Goal: Information Seeking & Learning: Learn about a topic

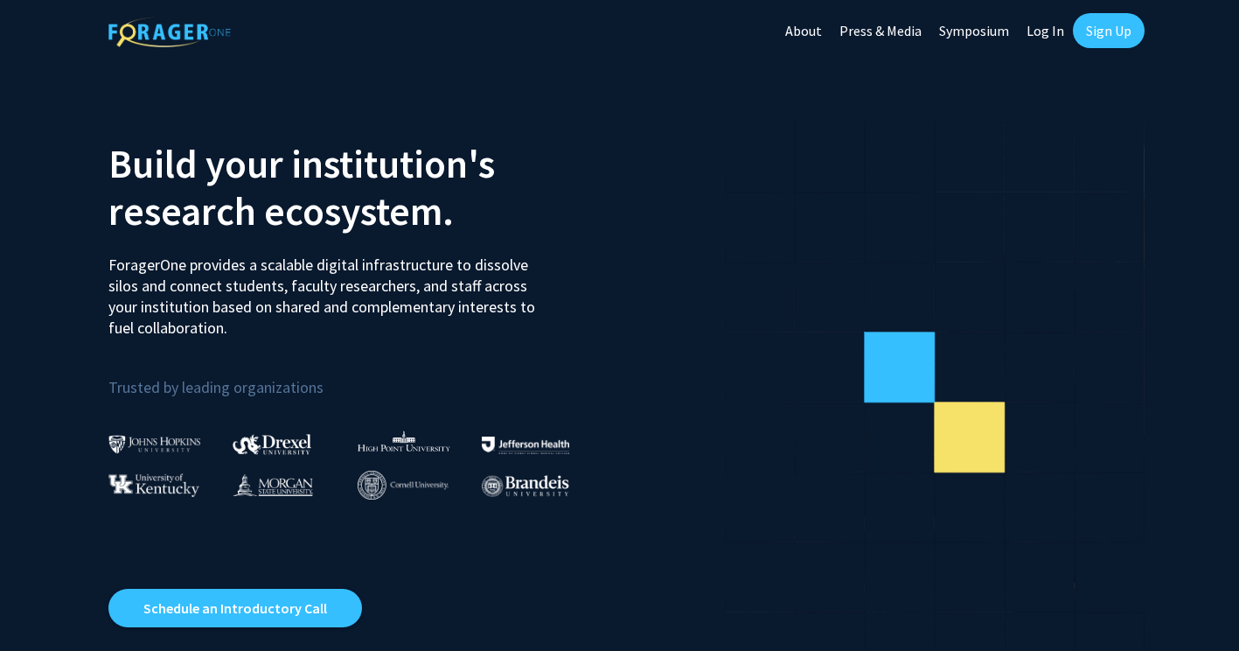
click at [1090, 39] on link "Sign Up" at bounding box center [1109, 30] width 72 height 35
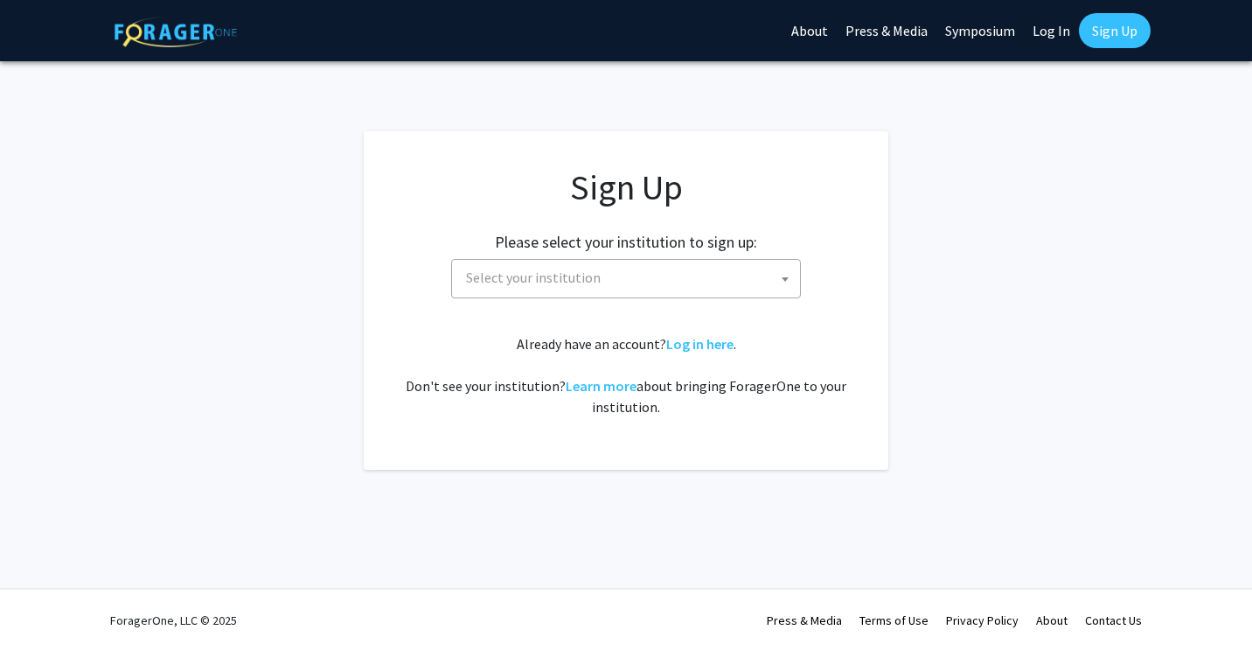
click at [542, 270] on span "Select your institution" at bounding box center [533, 276] width 135 height 17
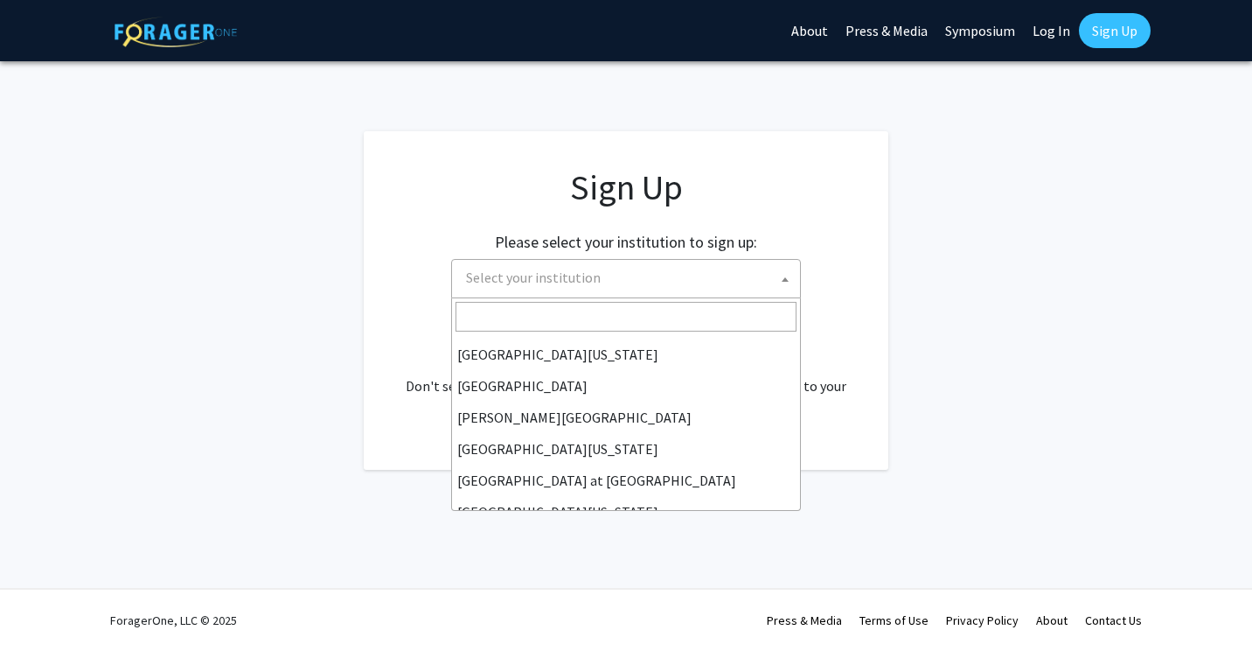
scroll to position [612, 0]
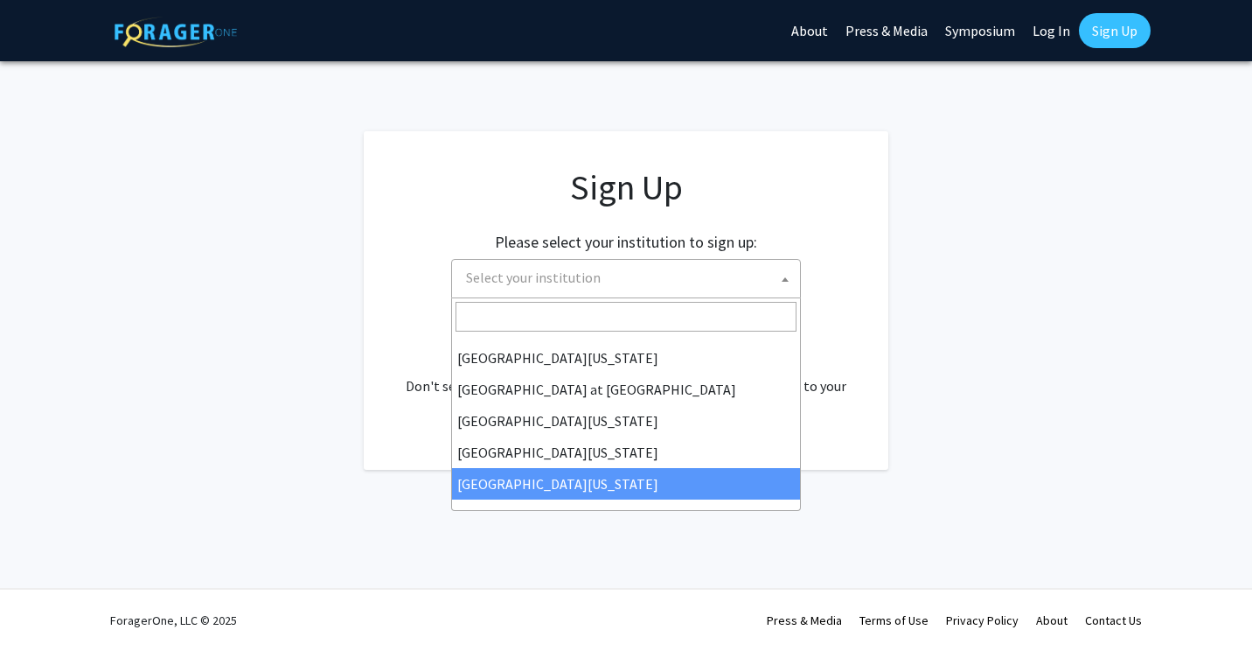
select select "33"
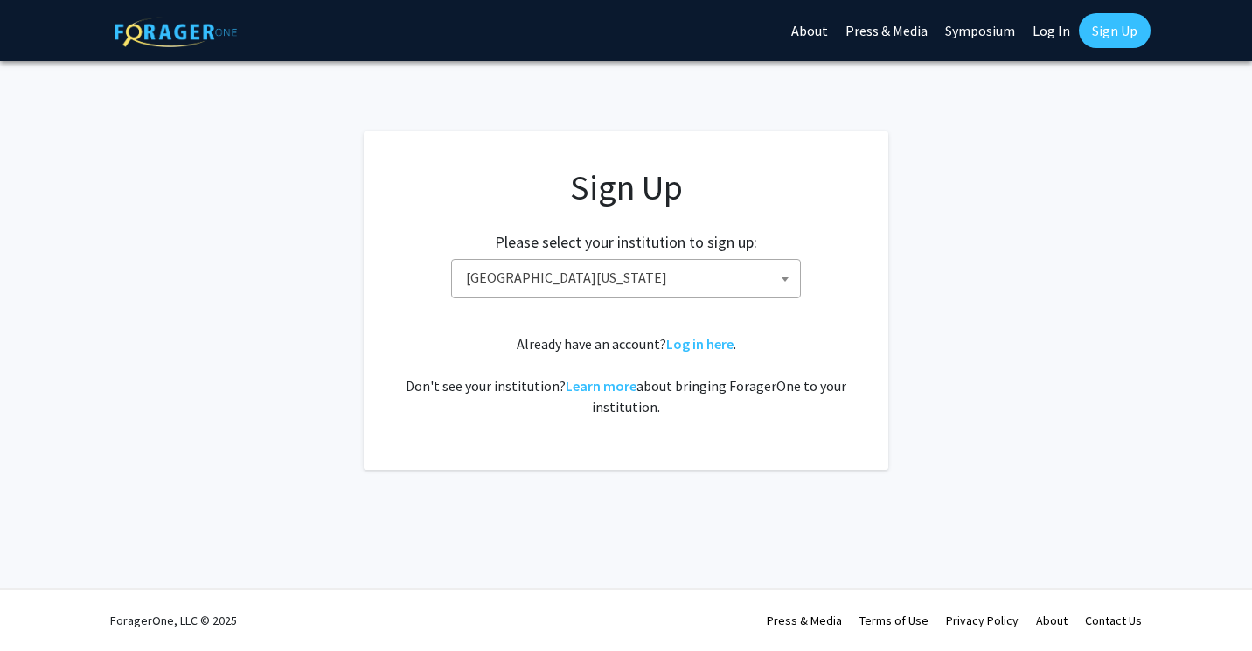
click at [825, 443] on fg-card "Sign Up Please select your institution to sign up: Baylor University Brandeis U…" at bounding box center [626, 300] width 525 height 338
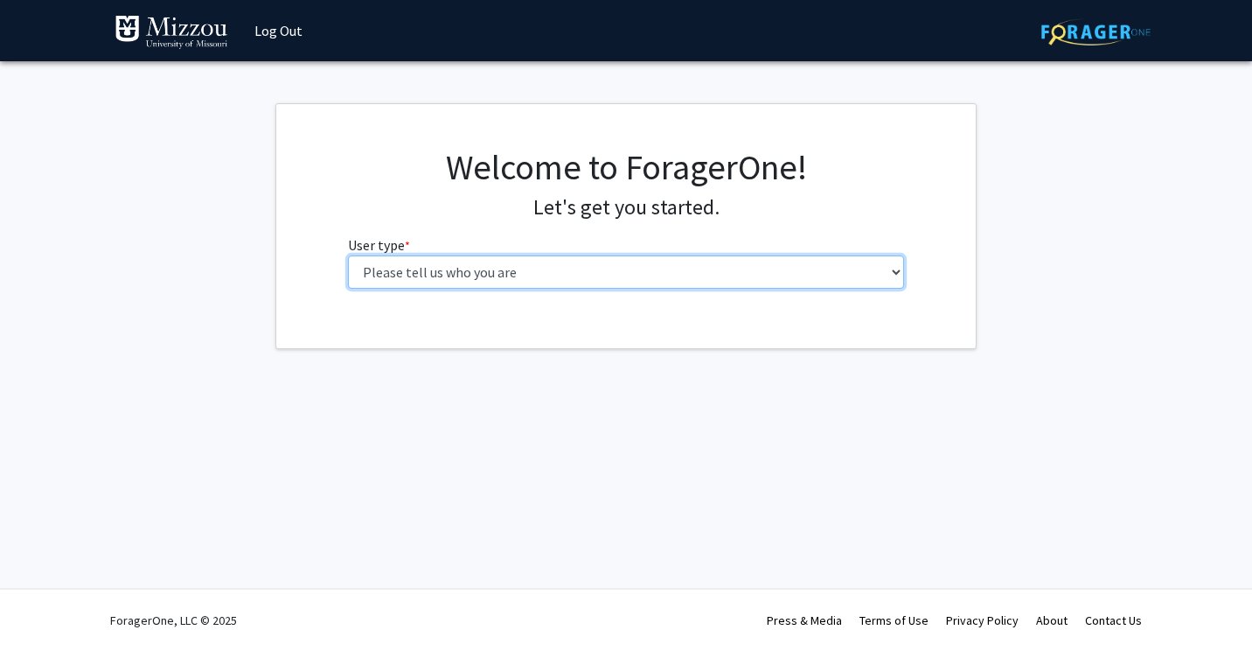
click at [643, 269] on select "Please tell us who you are Undergraduate Student Master's Student Doctoral Cand…" at bounding box center [626, 271] width 557 height 33
select select "1: undergrad"
click at [348, 255] on select "Please tell us who you are Undergraduate Student Master's Student Doctoral Cand…" at bounding box center [626, 271] width 557 height 33
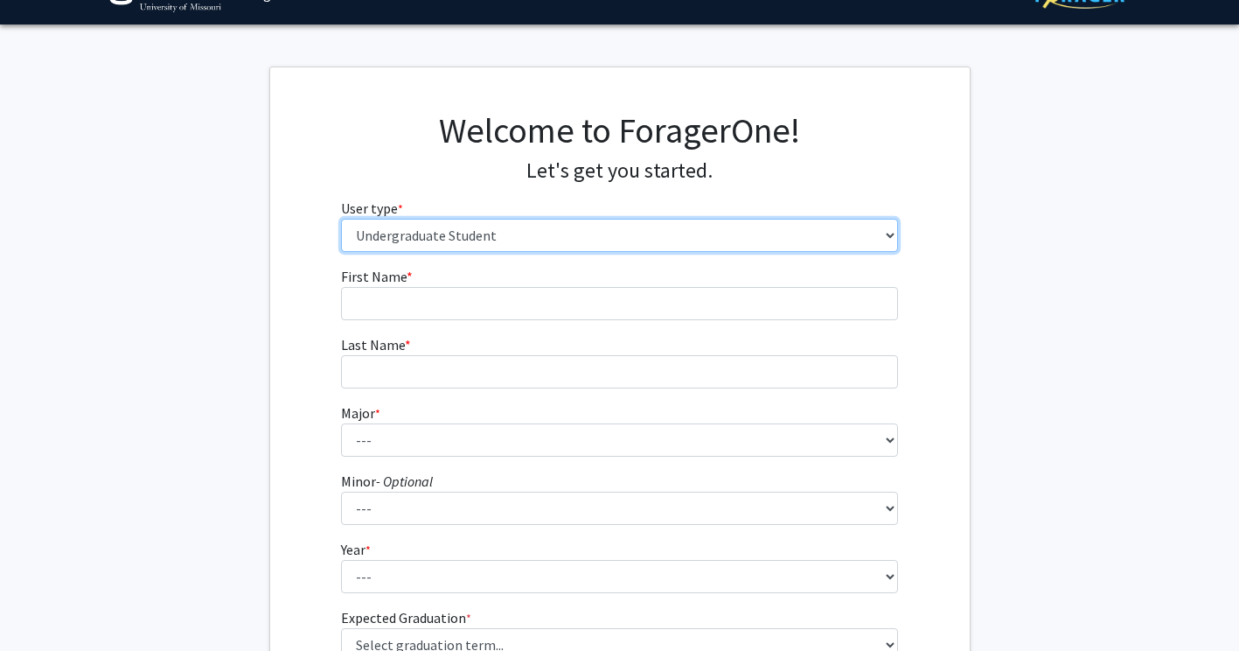
scroll to position [38, 0]
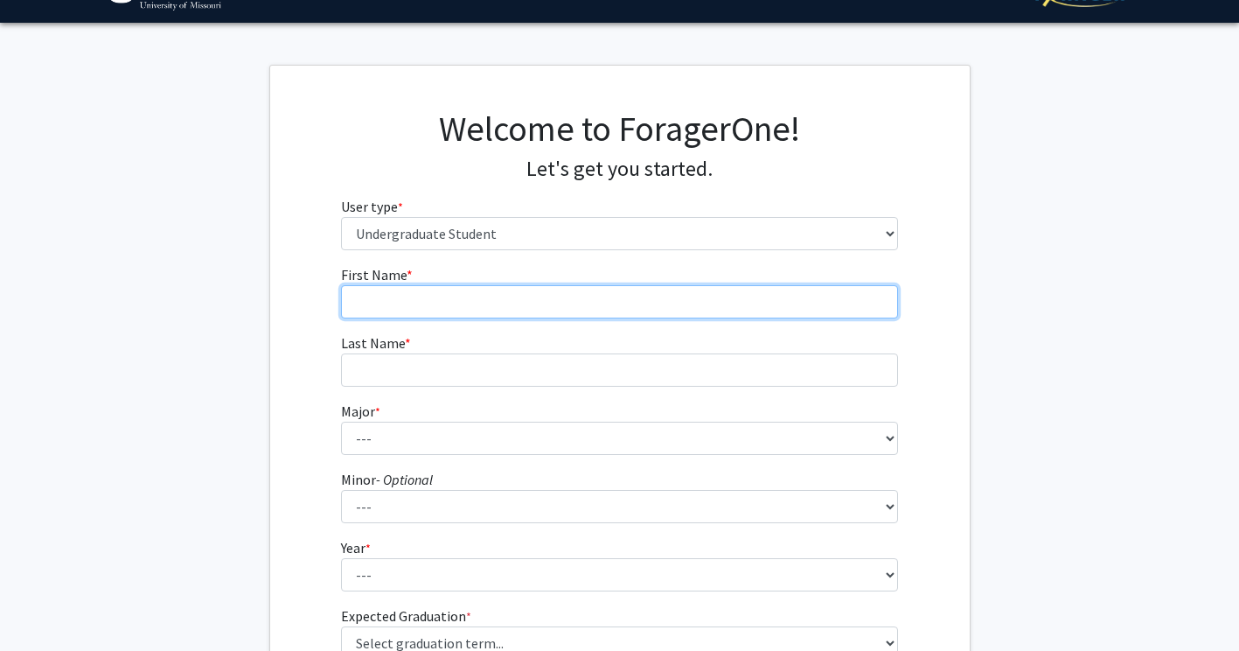
click at [608, 304] on input "First Name * required" at bounding box center [619, 301] width 557 height 33
type input "[PERSON_NAME]"
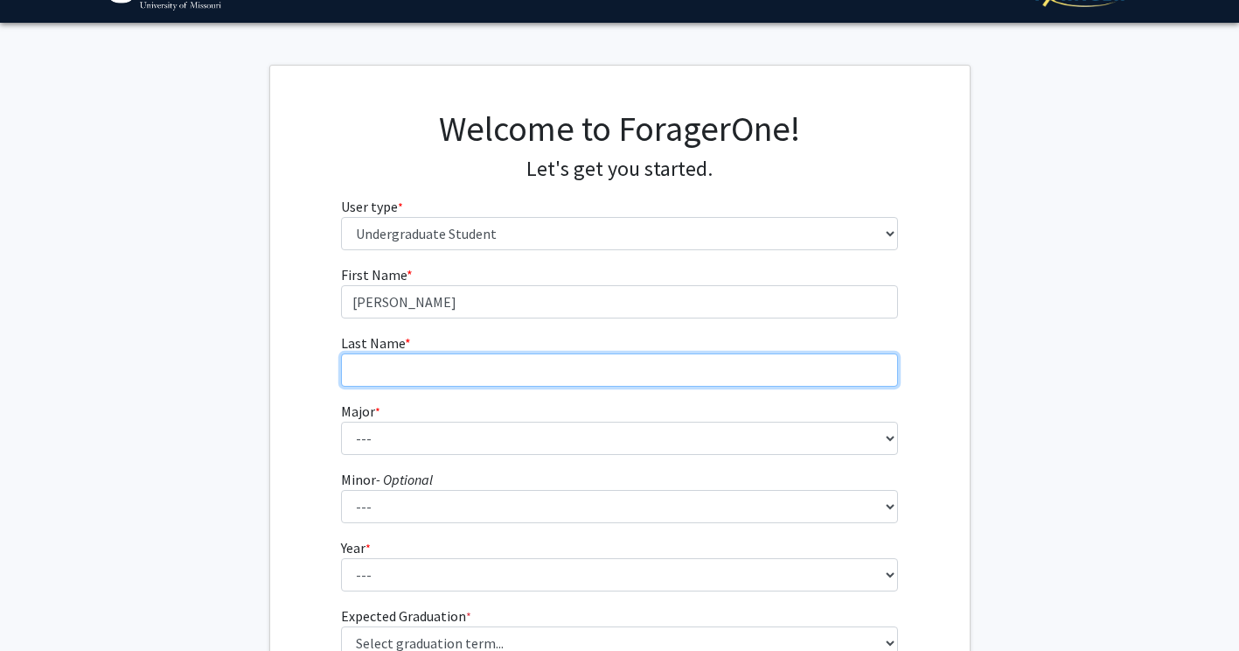
click at [581, 363] on input "Last Name * required" at bounding box center [619, 369] width 557 height 33
type input "[PERSON_NAME]"
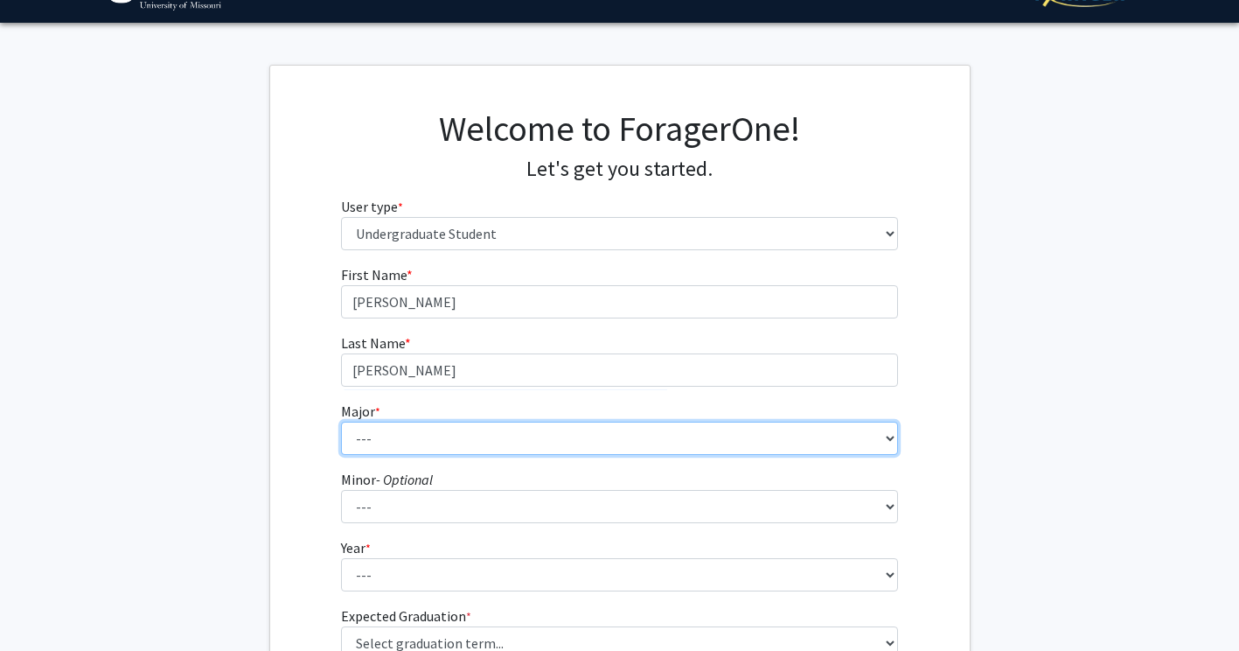
click at [542, 448] on select "--- Agribusiness Management Agricultural Education Agricultural Education: Comm…" at bounding box center [619, 437] width 557 height 33
select select "72: 2564"
click at [341, 421] on select "--- Agribusiness Management Agricultural Education Agricultural Education: Comm…" at bounding box center [619, 437] width 557 height 33
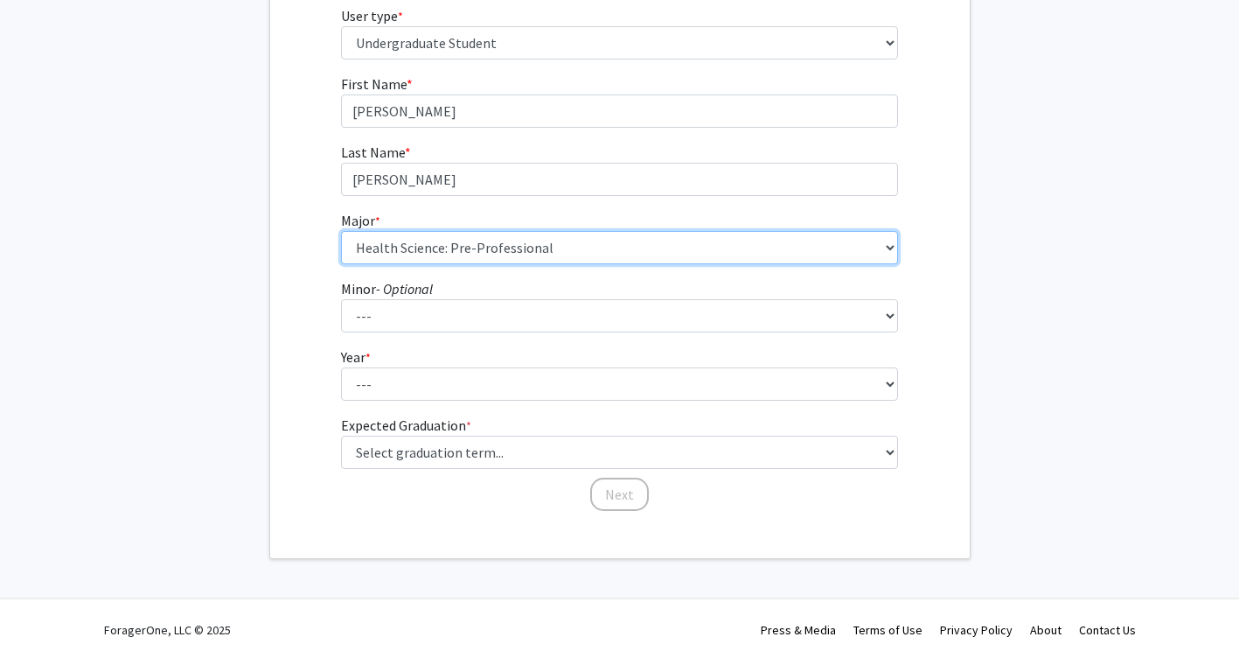
scroll to position [239, 0]
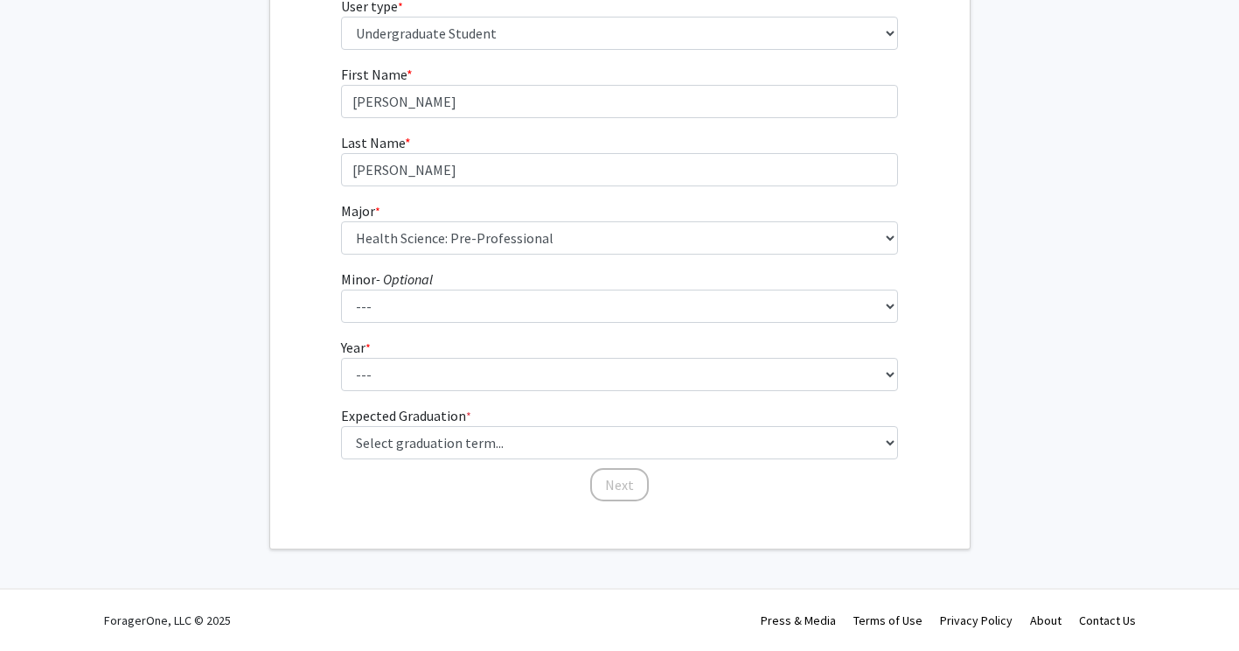
click at [499, 282] on fg-select "Minor - Optional --- Accountancy Aerospace Engineering Aerospace Studies Agribu…" at bounding box center [619, 295] width 557 height 54
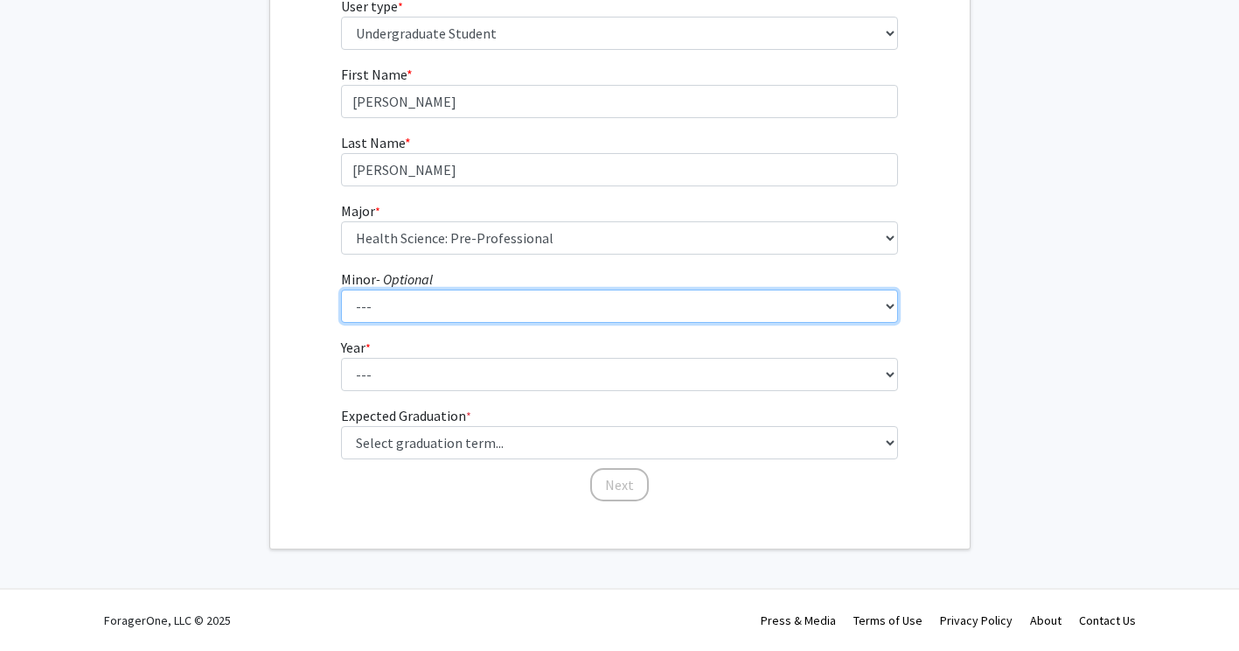
click at [503, 313] on select "--- Accountancy Aerospace Engineering Aerospace Studies Agribusiness Management…" at bounding box center [619, 305] width 557 height 33
click at [582, 303] on select "--- Accountancy Aerospace Engineering Aerospace Studies Agribusiness Management…" at bounding box center [619, 305] width 557 height 33
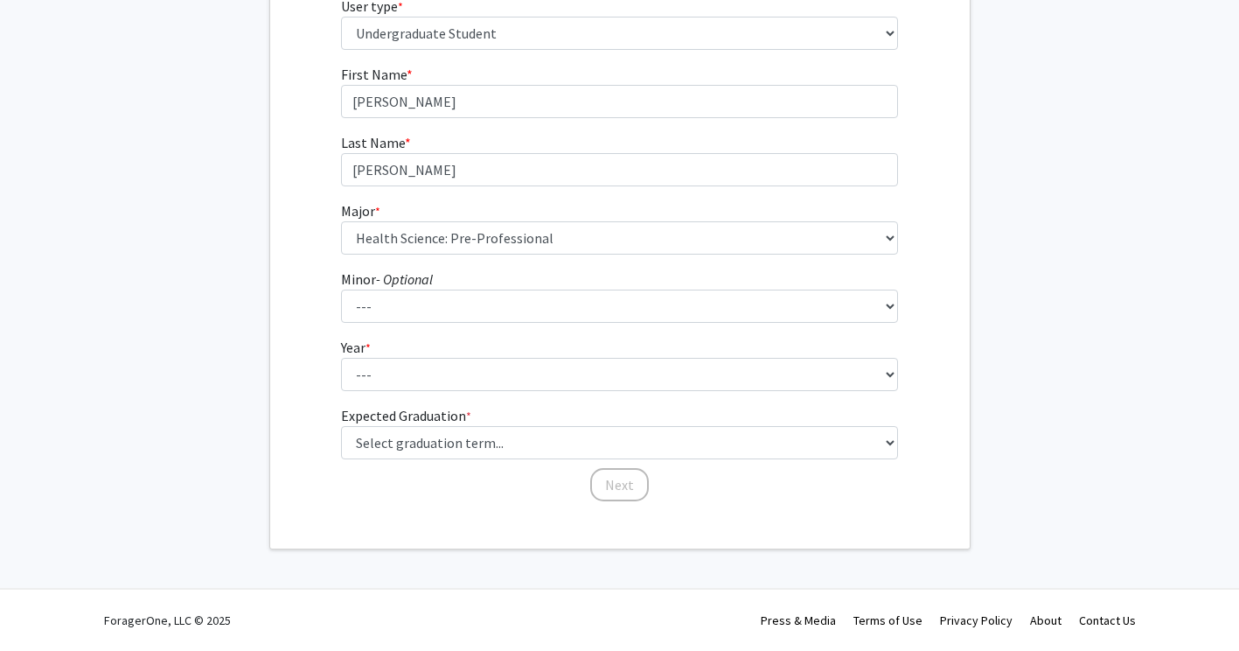
click at [582, 396] on form "First Name * required [PERSON_NAME] Last Name * required [PERSON_NAME] Major * …" at bounding box center [619, 274] width 557 height 421
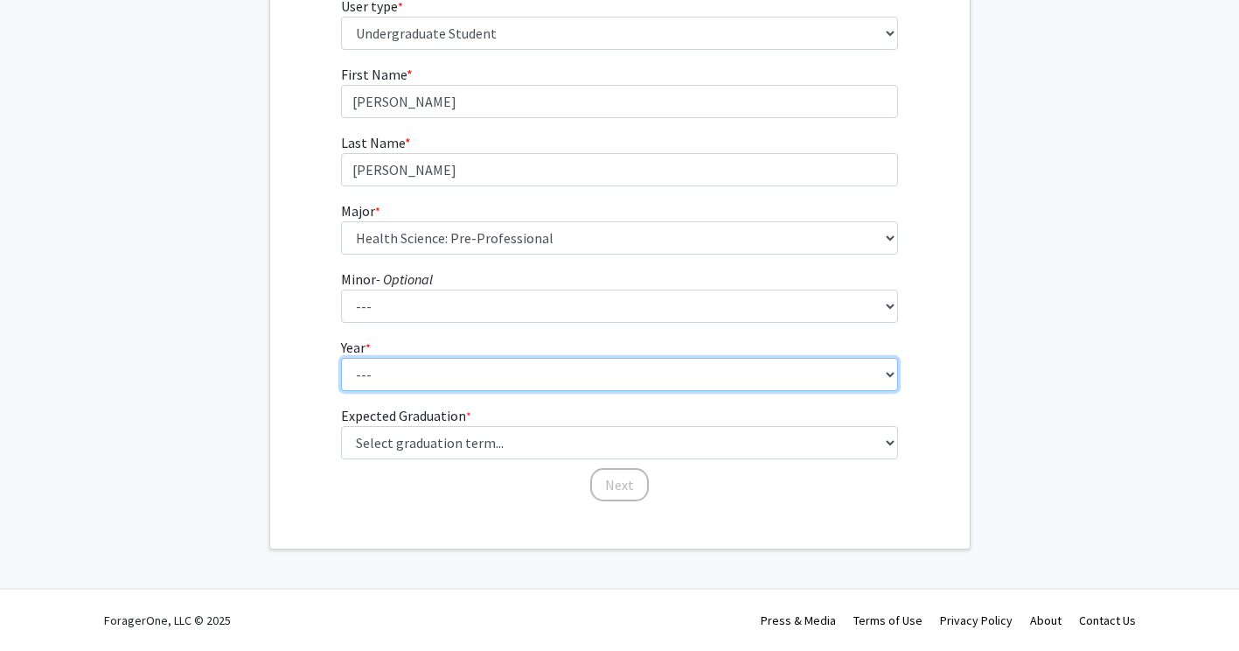
click at [584, 386] on select "--- First-year Sophomore Junior Senior Postbaccalaureate Certificate" at bounding box center [619, 374] width 557 height 33
select select "2: sophomore"
click at [341, 358] on select "--- First-year Sophomore Junior Senior Postbaccalaureate Certificate" at bounding box center [619, 374] width 557 height 33
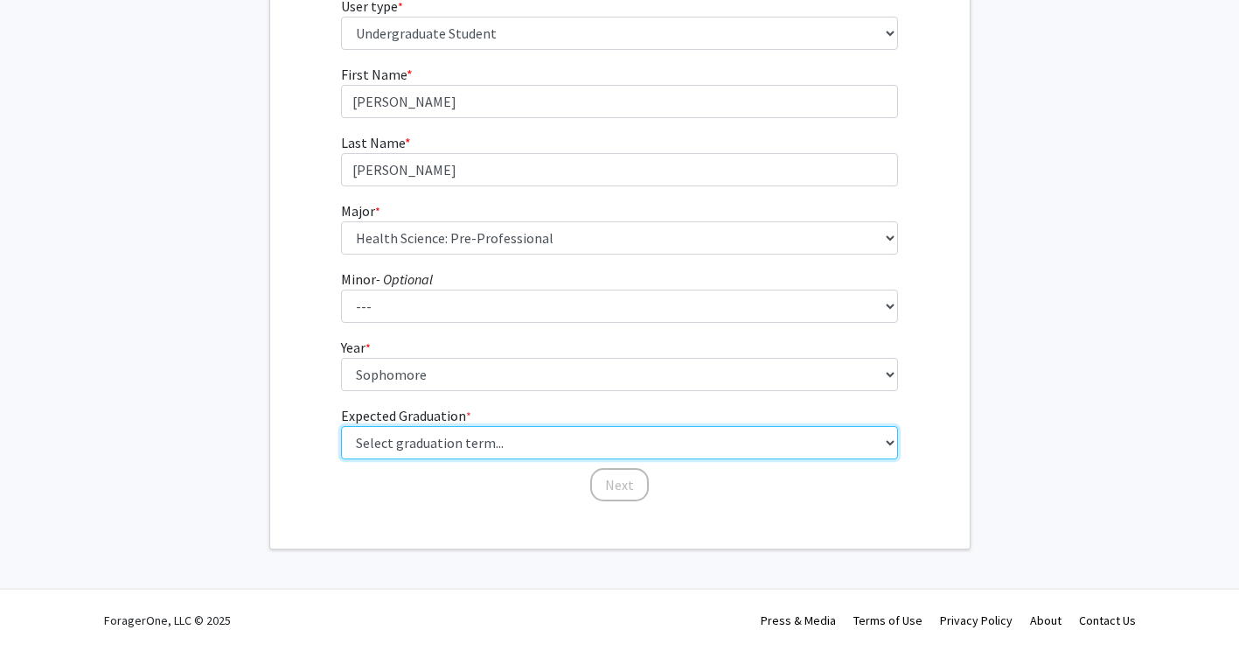
click at [553, 444] on select "Select graduation term... Spring 2025 Summer 2025 Fall 2025 Winter 2025 Spring …" at bounding box center [619, 442] width 557 height 33
select select "13: spring_2028"
click at [341, 426] on select "Select graduation term... Spring 2025 Summer 2025 Fall 2025 Winter 2025 Spring …" at bounding box center [619, 442] width 557 height 33
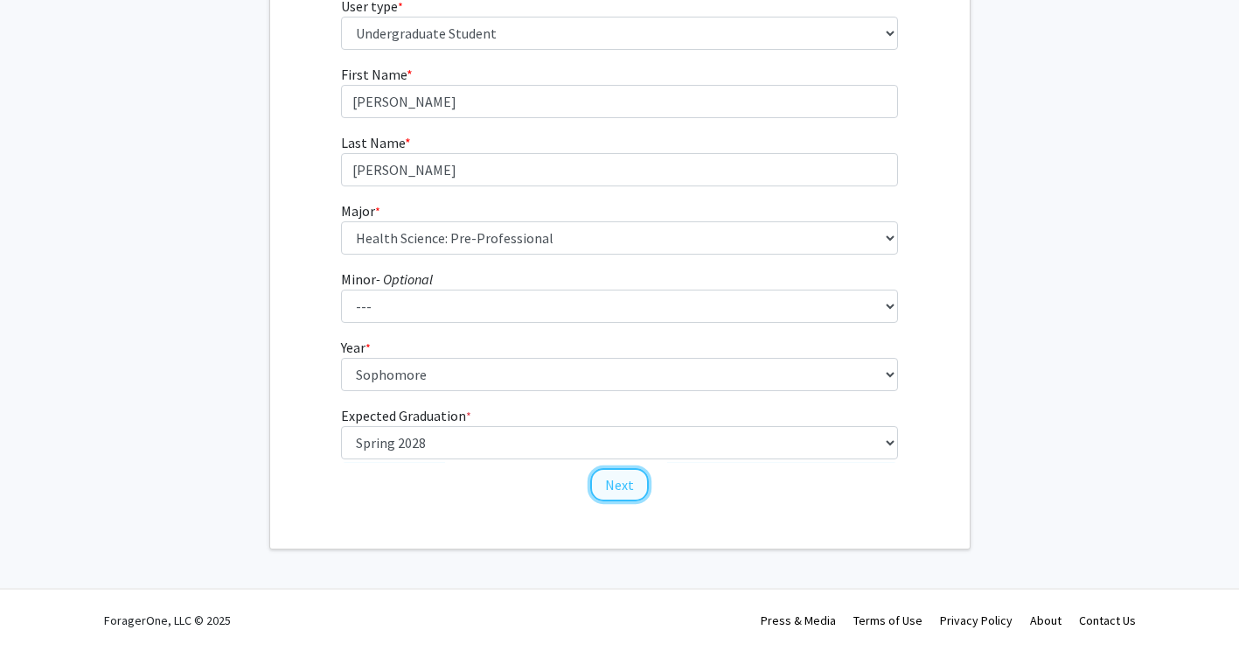
click at [617, 484] on button "Next" at bounding box center [619, 484] width 59 height 33
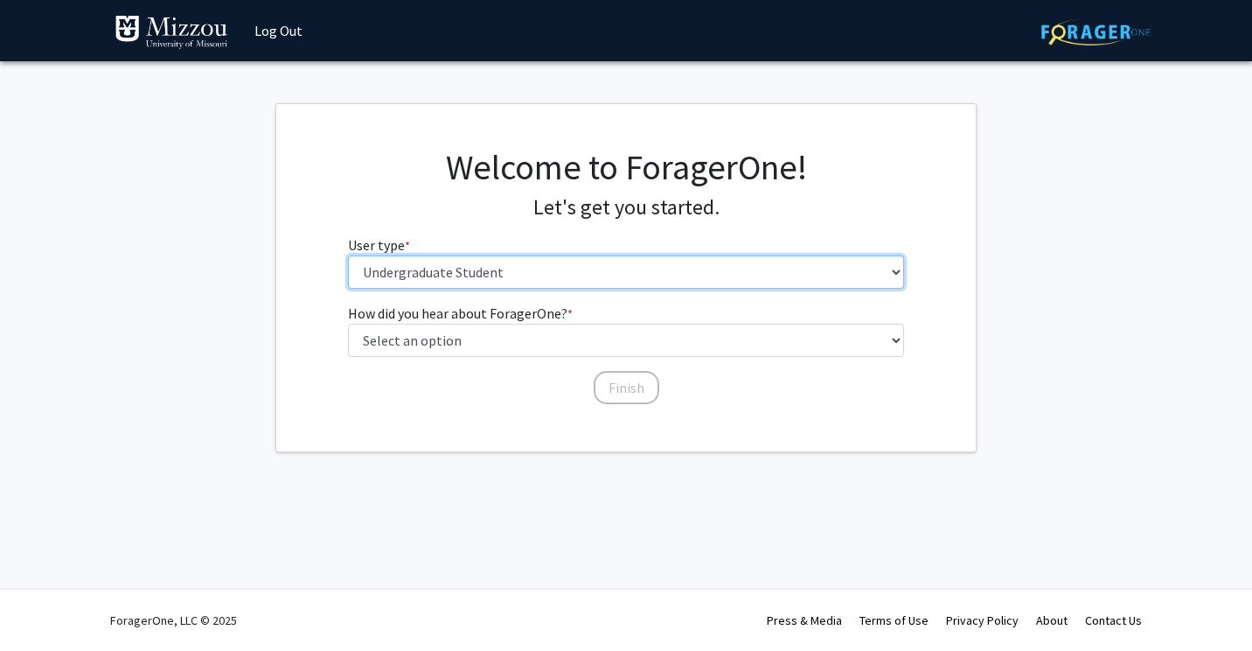
click at [606, 281] on select "Please tell us who you are Undergraduate Student Master's Student Doctoral Cand…" at bounding box center [626, 271] width 557 height 33
click at [348, 255] on select "Please tell us who you are Undergraduate Student Master's Student Doctoral Cand…" at bounding box center [626, 271] width 557 height 33
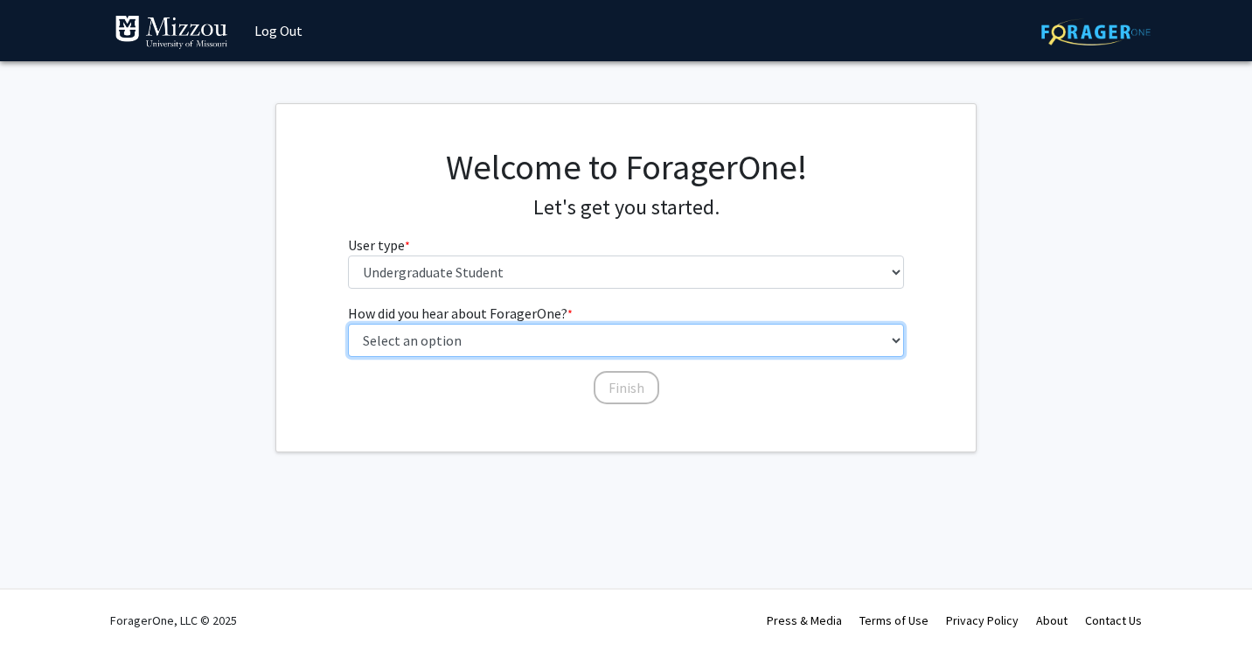
click at [606, 342] on select "Select an option Peer/student recommendation Faculty/staff recommendation Unive…" at bounding box center [626, 340] width 557 height 33
select select "3: university_website"
click at [348, 324] on select "Select an option Peer/student recommendation Faculty/staff recommendation Unive…" at bounding box center [626, 340] width 557 height 33
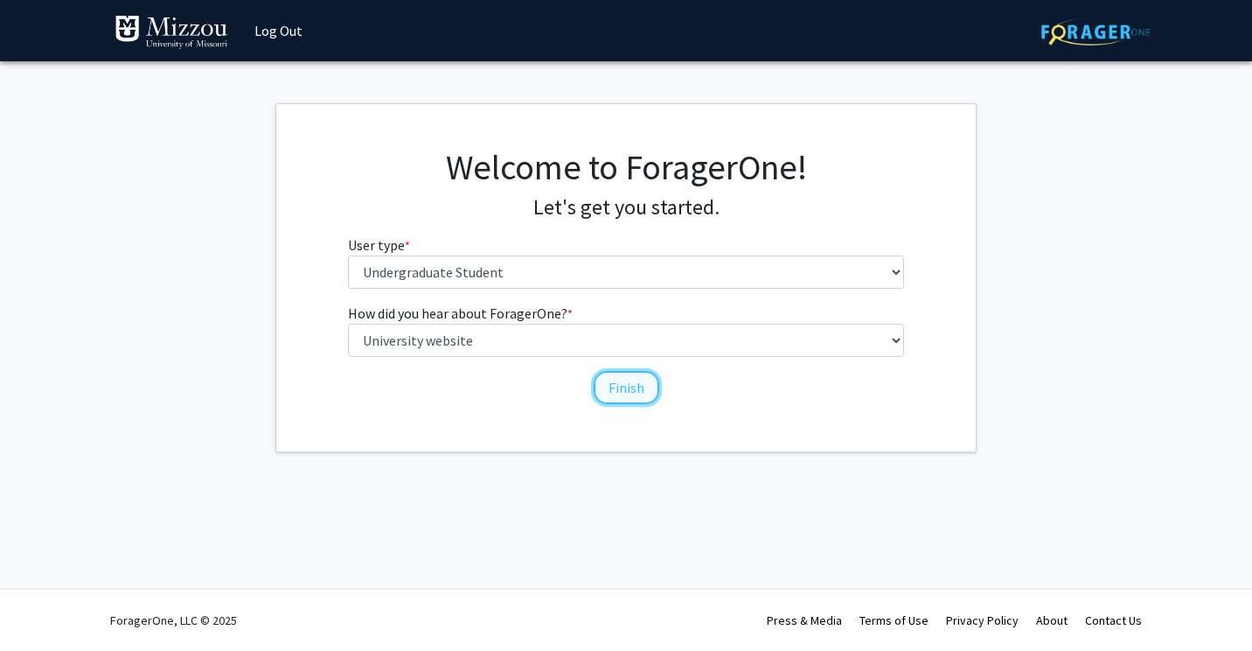
click at [619, 384] on button "Finish" at bounding box center [627, 387] width 66 height 33
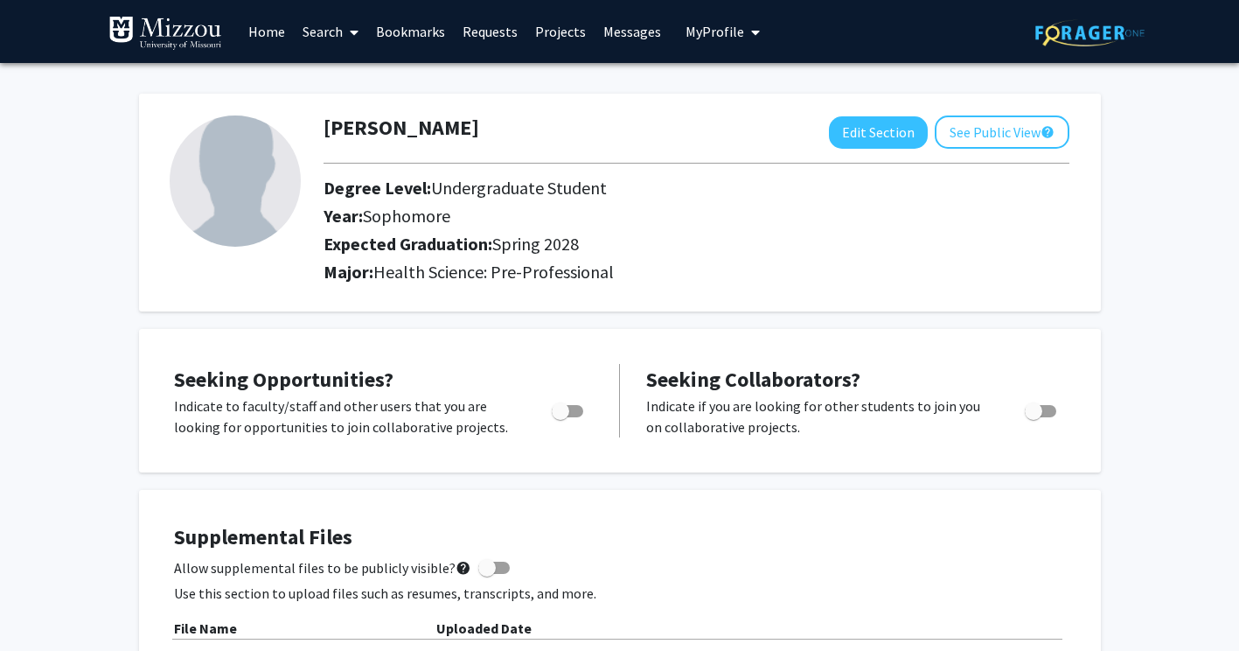
click at [277, 25] on link "Home" at bounding box center [267, 31] width 54 height 61
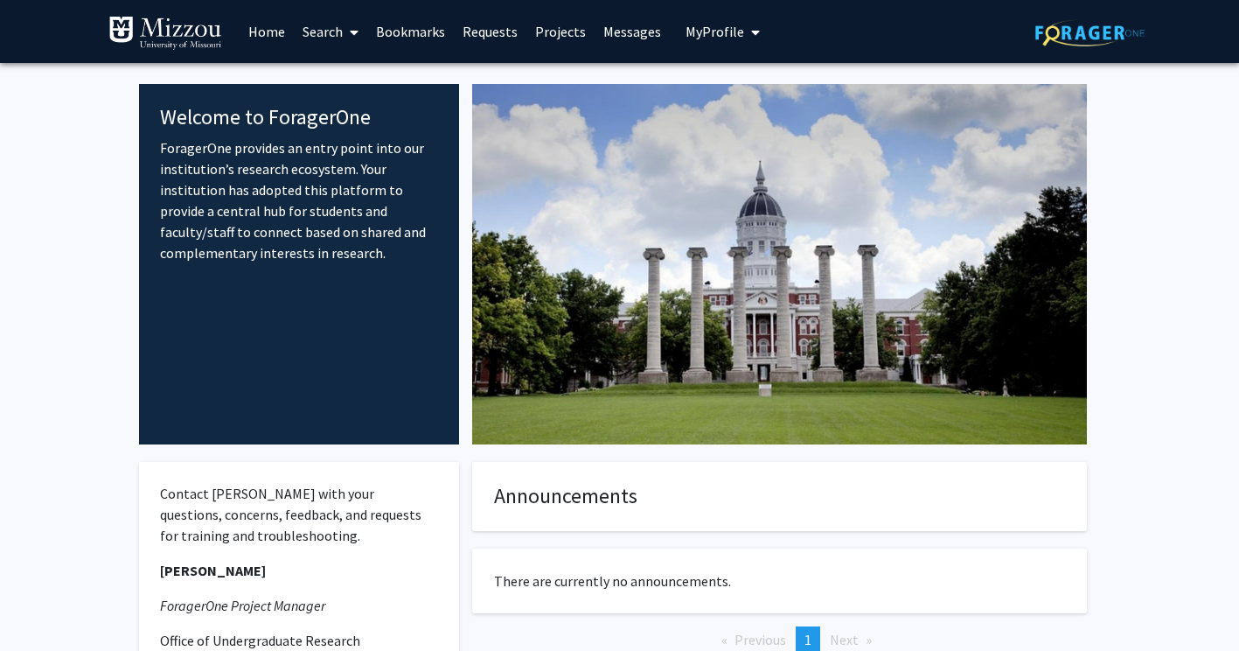
click at [584, 38] on link "Projects" at bounding box center [560, 31] width 68 height 61
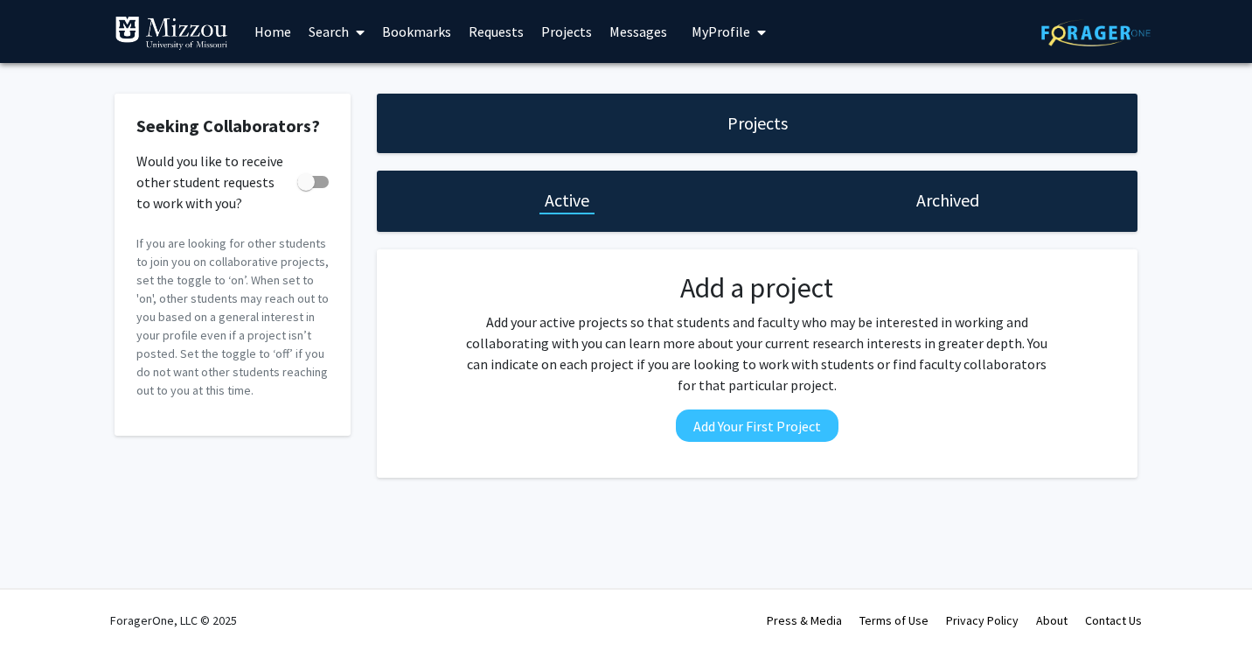
click at [565, 35] on link "Projects" at bounding box center [567, 31] width 68 height 61
click at [342, 38] on link "Search" at bounding box center [336, 31] width 73 height 61
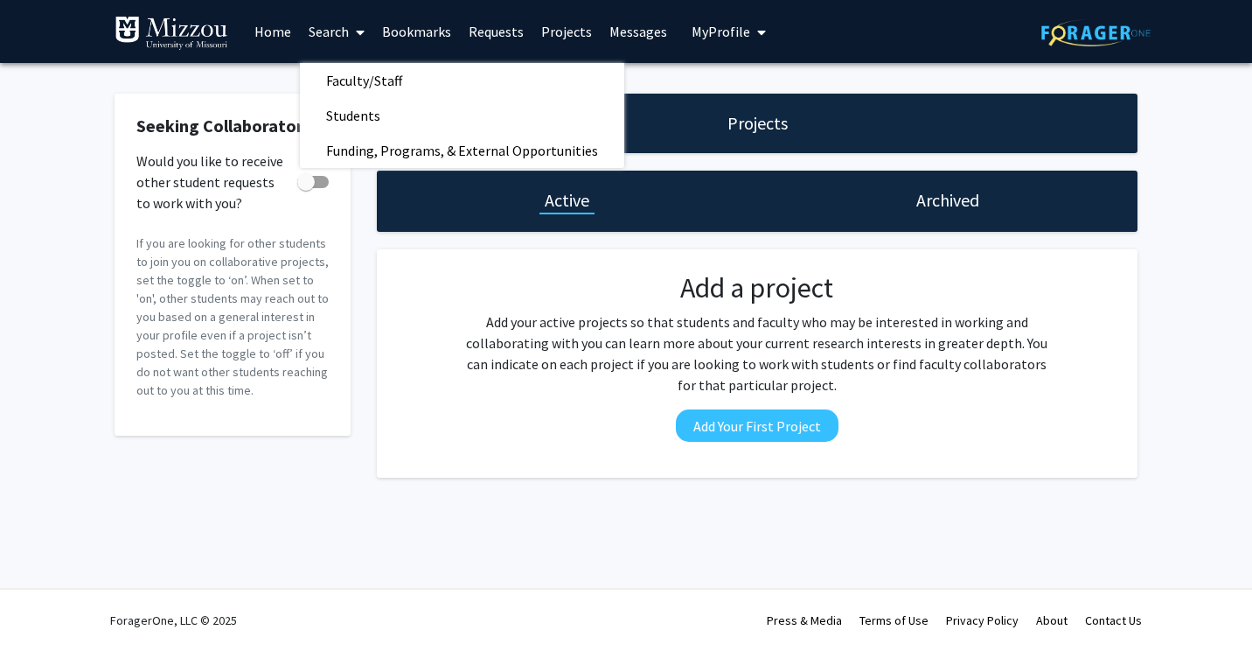
click at [342, 38] on link "Search" at bounding box center [336, 31] width 73 height 61
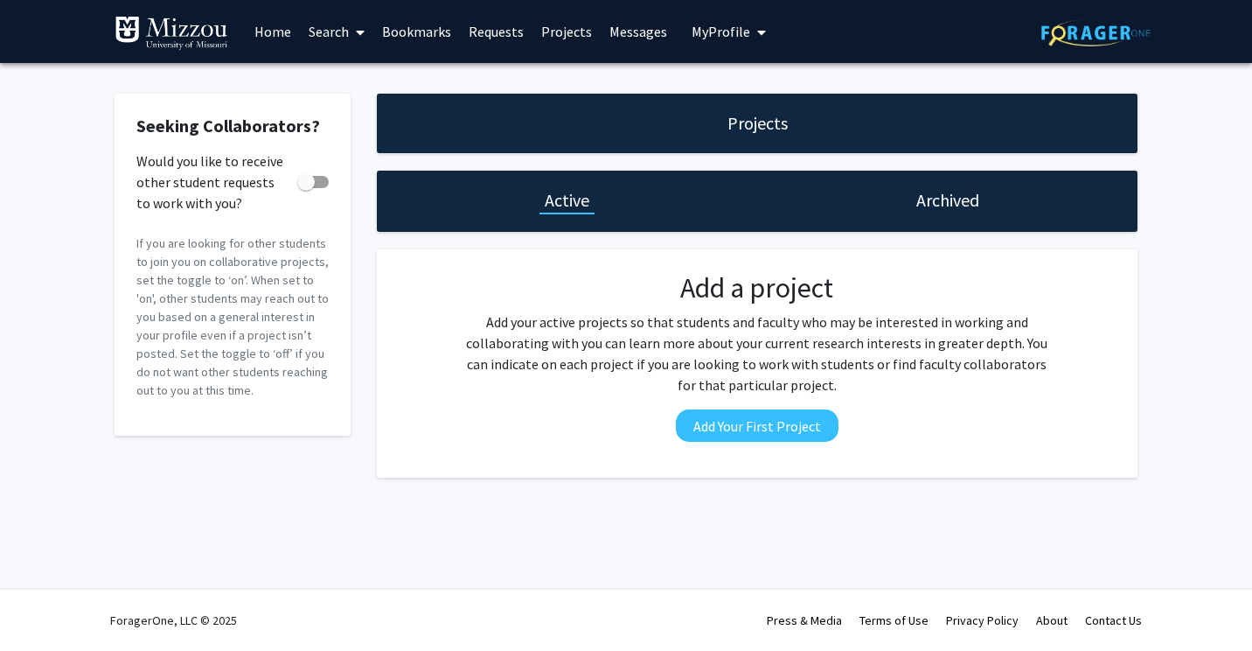
click at [281, 43] on link "Home" at bounding box center [273, 31] width 54 height 61
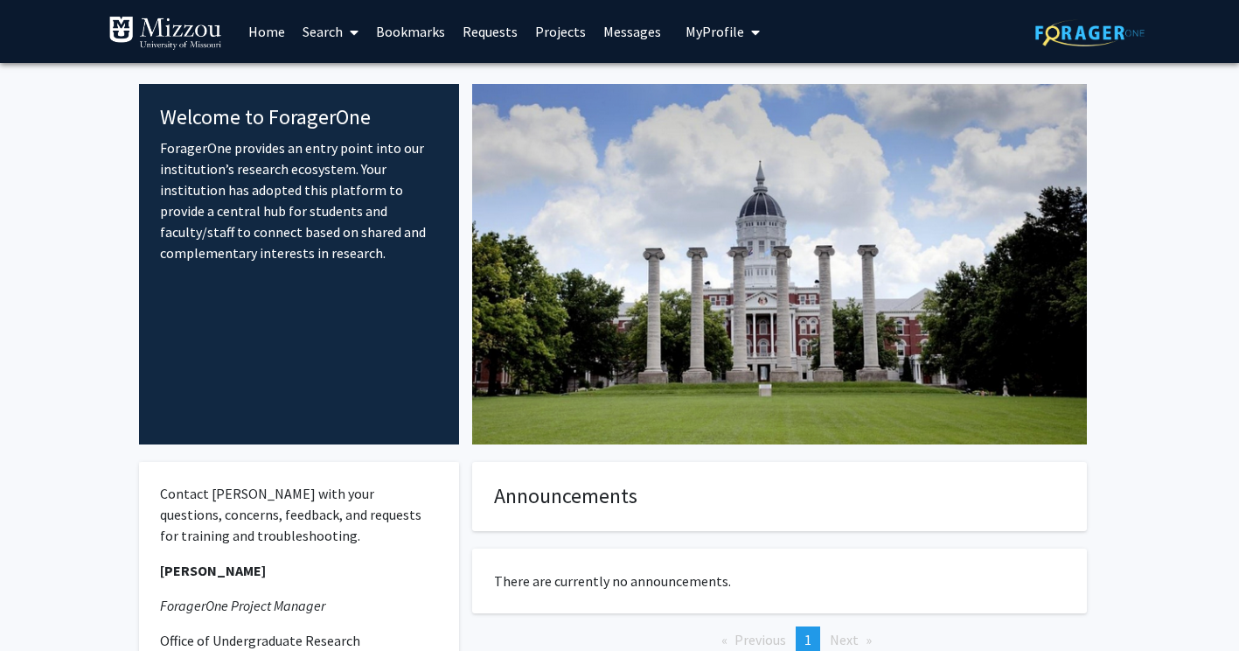
click at [333, 39] on link "Search" at bounding box center [330, 31] width 73 height 61
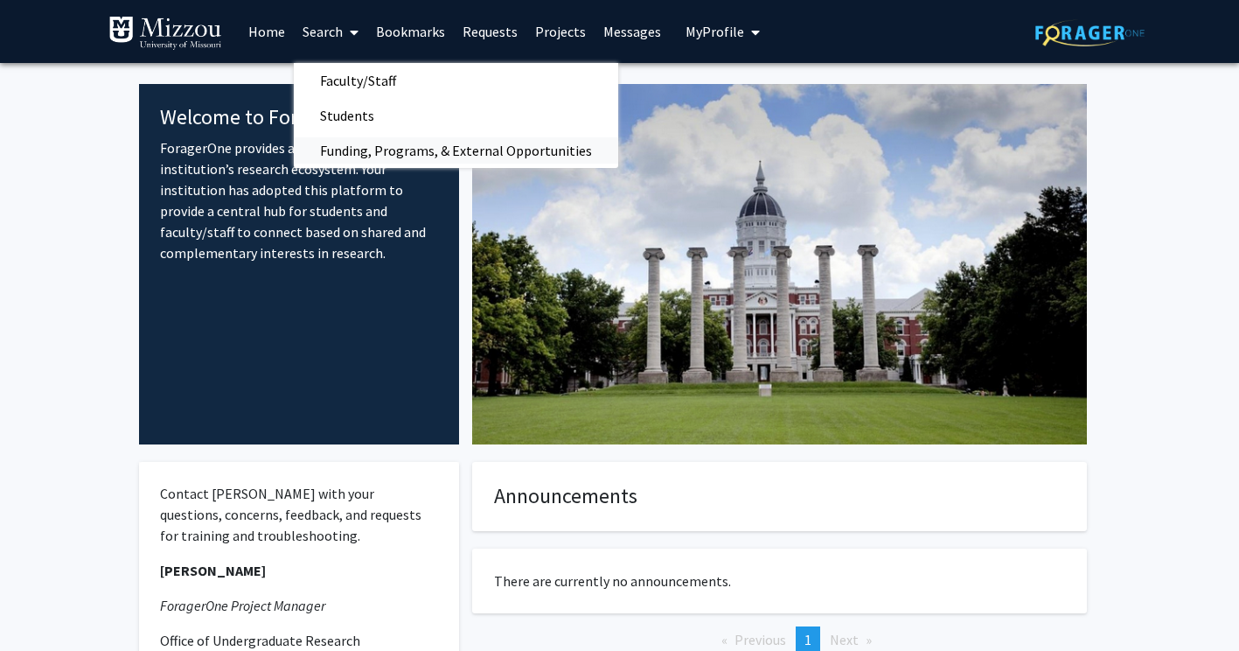
click at [371, 150] on span "Funding, Programs, & External Opportunities" at bounding box center [456, 150] width 324 height 35
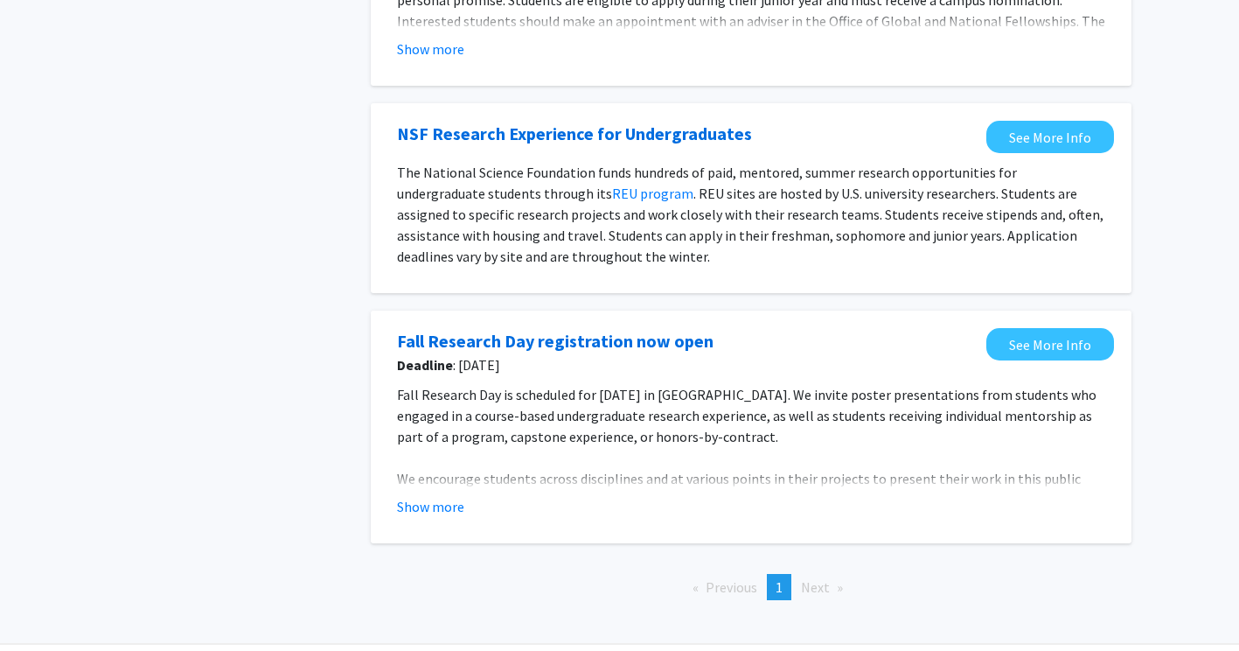
scroll to position [1937, 0]
click at [826, 589] on span "Next page" at bounding box center [815, 585] width 29 height 17
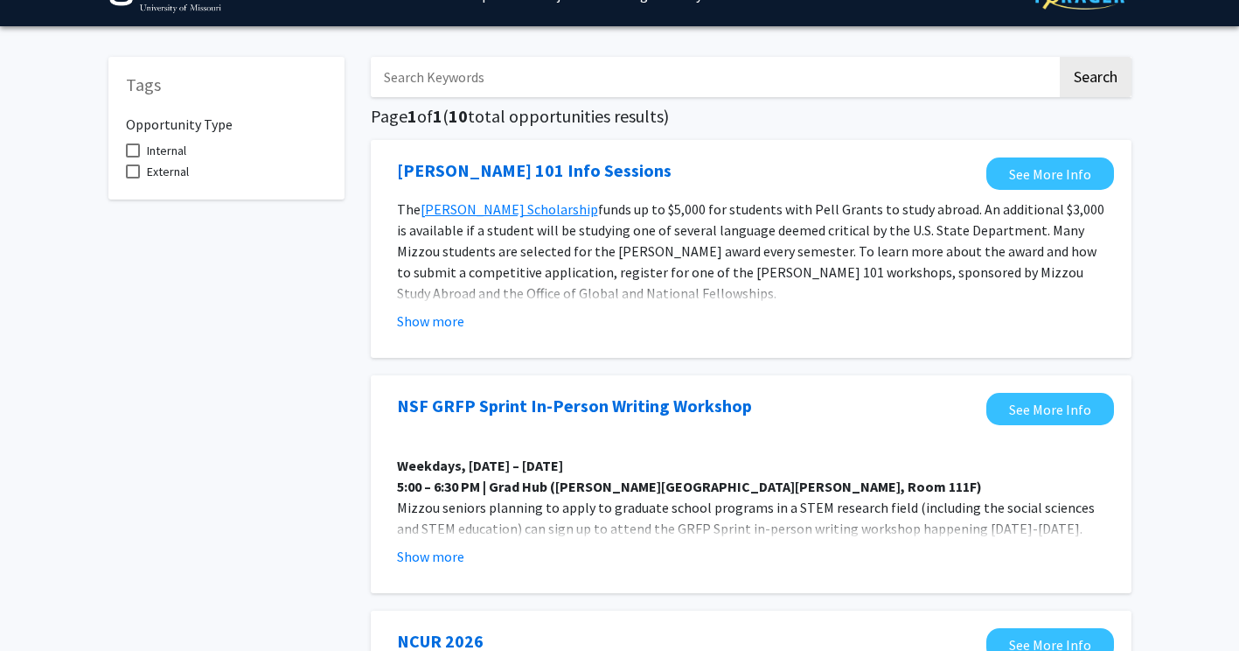
scroll to position [0, 0]
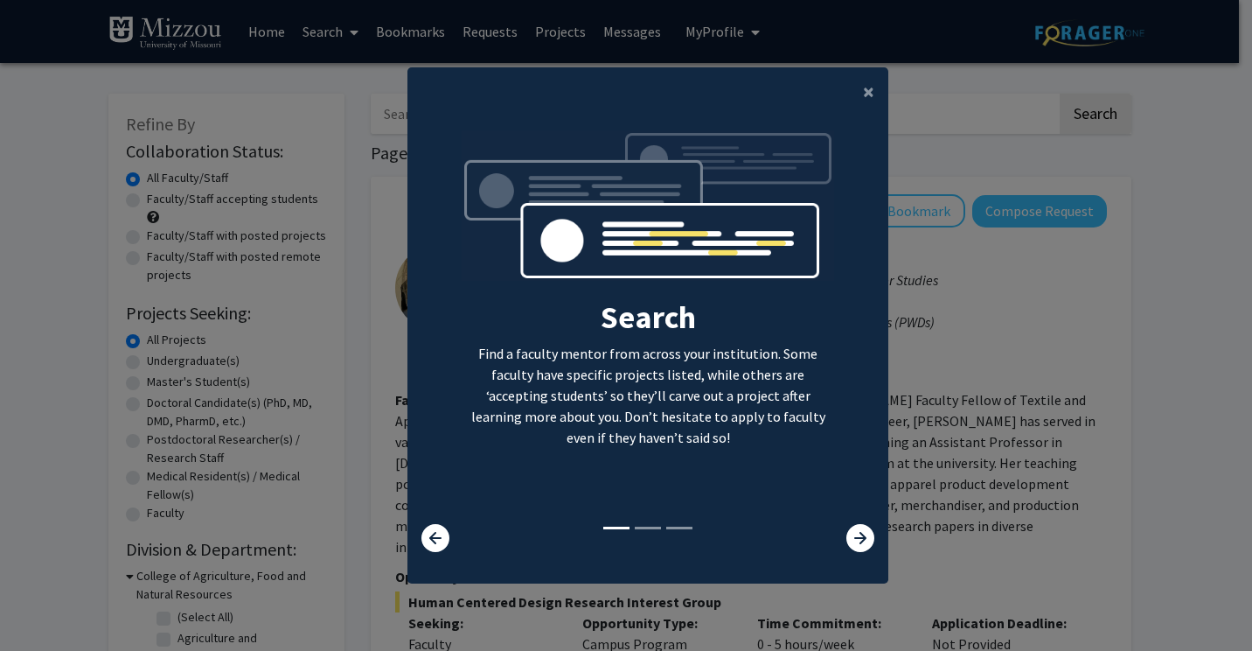
click at [903, 307] on modal-container "× Search Find a faculty mentor from across your institution. Some faculty have …" at bounding box center [626, 325] width 1252 height 651
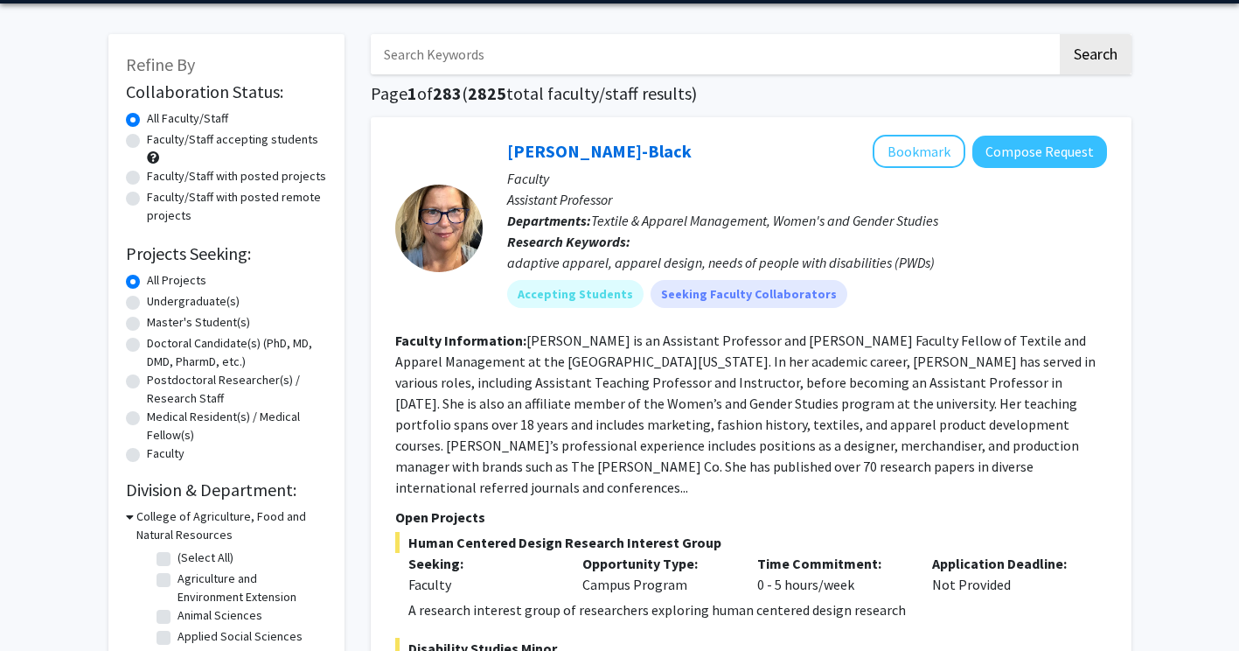
scroll to position [53, 0]
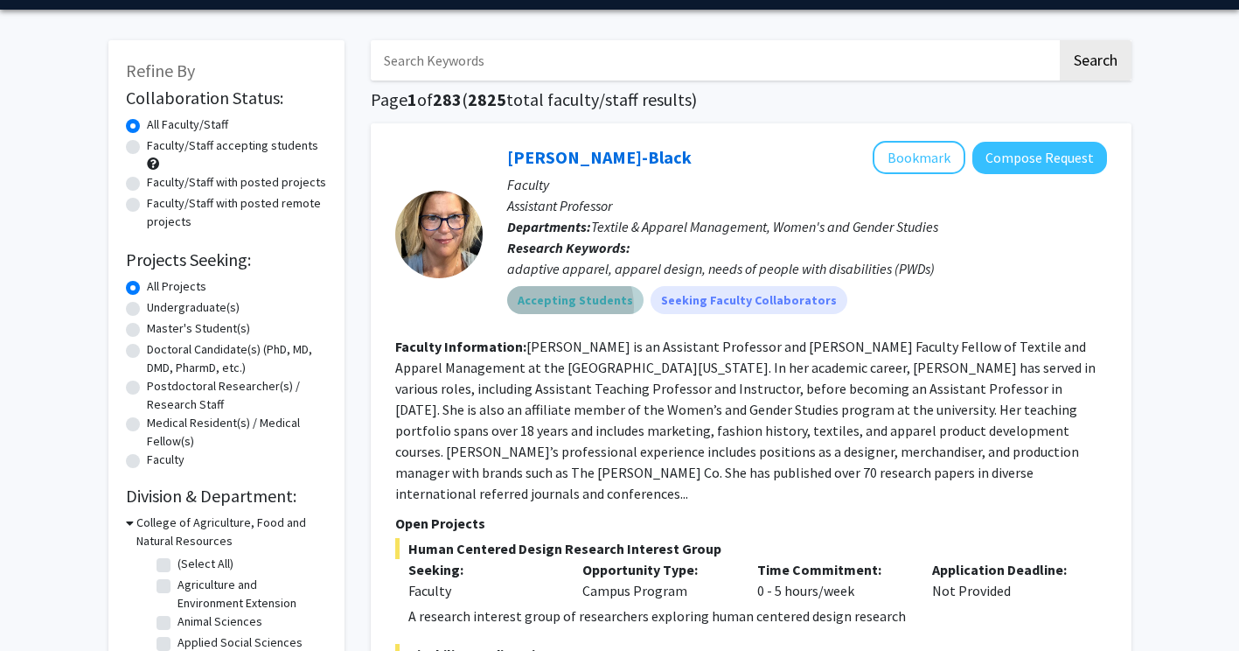
click at [549, 307] on mat-chip "Accepting Students" at bounding box center [575, 300] width 136 height 28
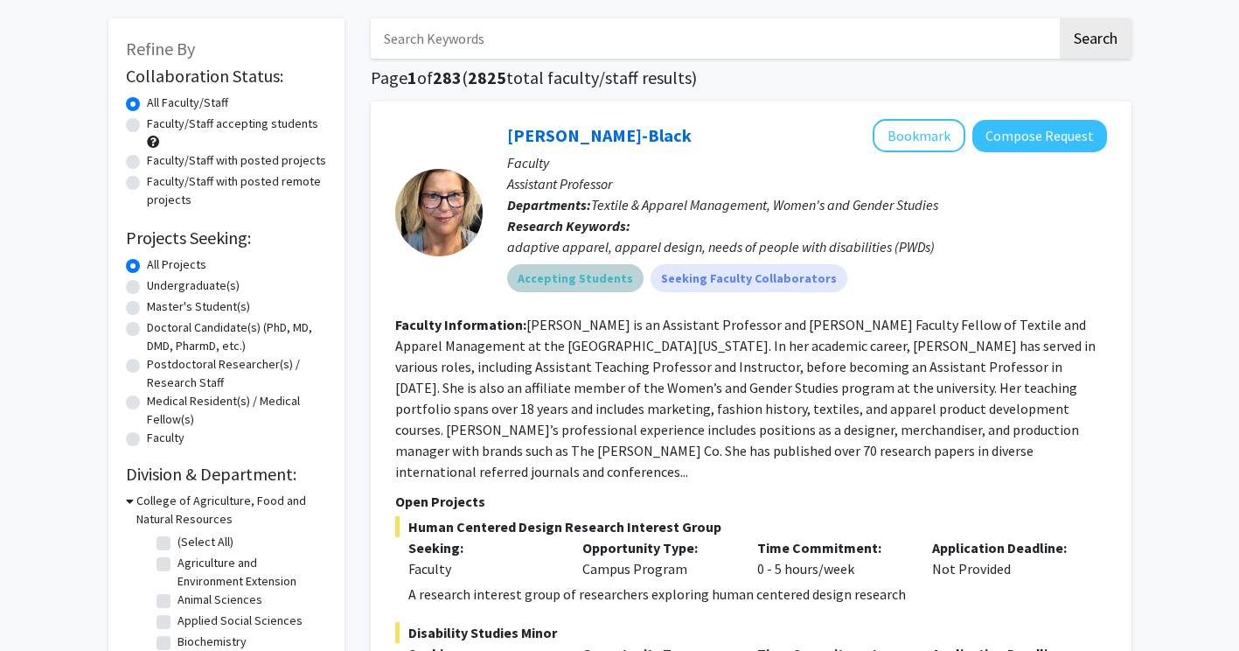
scroll to position [77, 0]
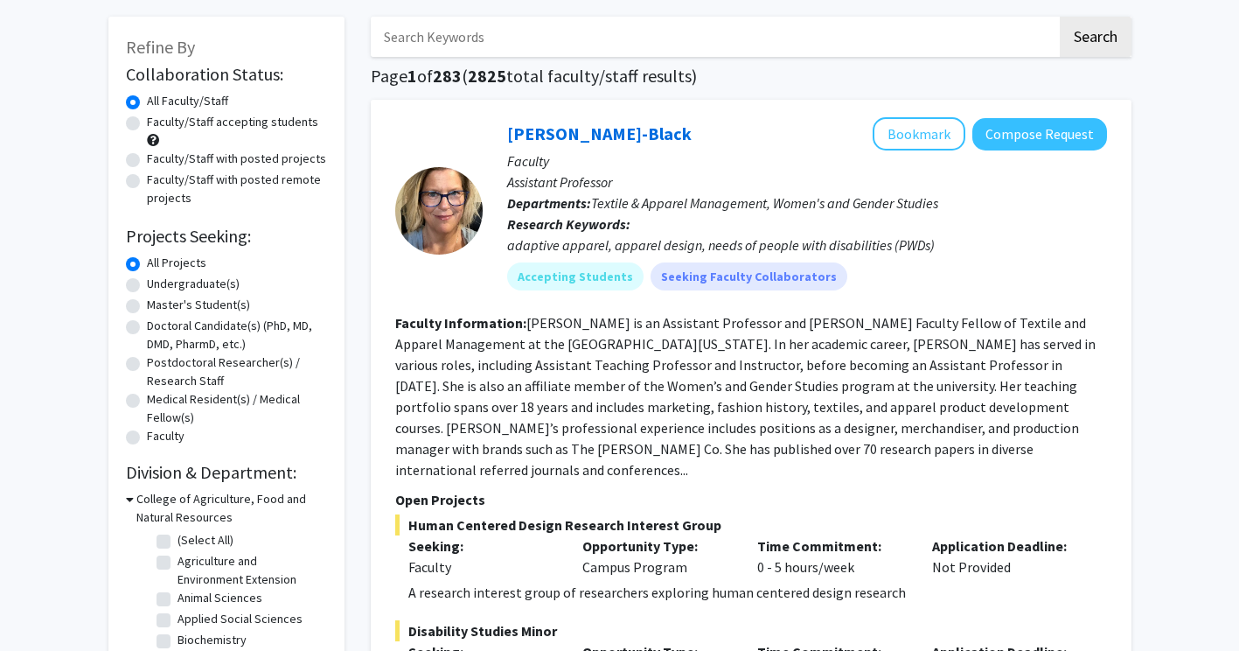
click at [140, 286] on div "Undergraduate(s)" at bounding box center [226, 285] width 201 height 21
click at [147, 286] on label "Undergraduate(s)" at bounding box center [193, 284] width 93 height 18
click at [147, 286] on input "Undergraduate(s)" at bounding box center [152, 280] width 11 height 11
radio input "true"
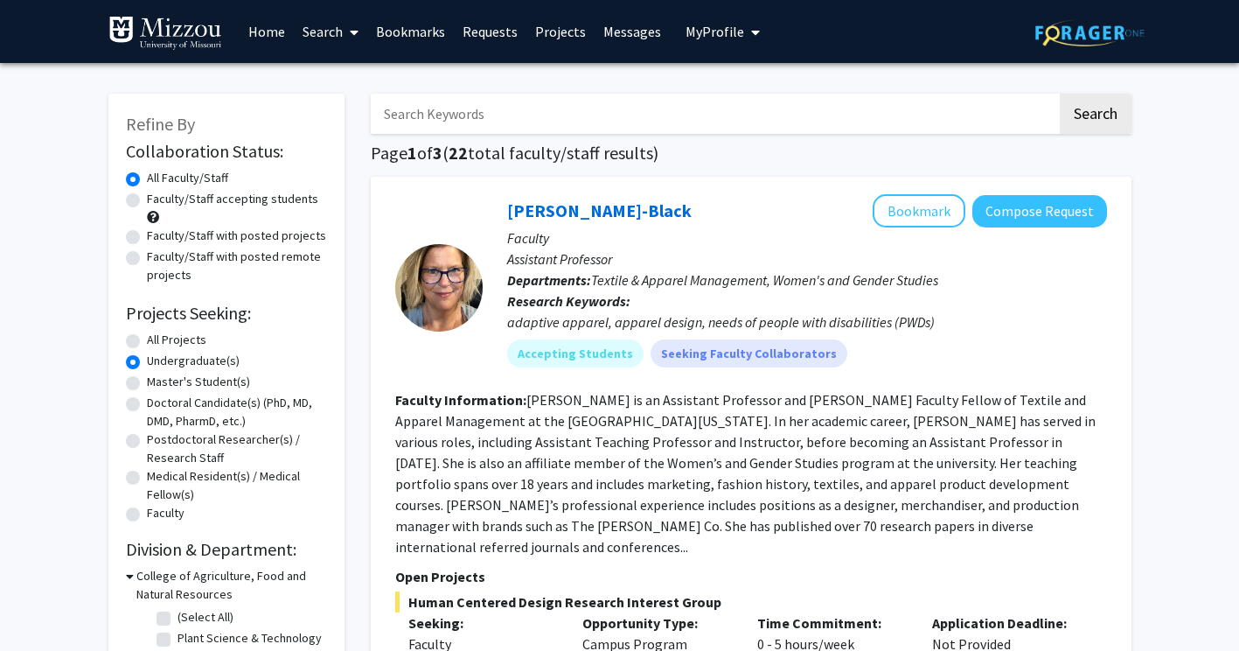
click at [147, 199] on label "Faculty/Staff accepting students" at bounding box center [232, 199] width 171 height 18
click at [147, 199] on input "Faculty/Staff accepting students" at bounding box center [152, 195] width 11 height 11
radio input "true"
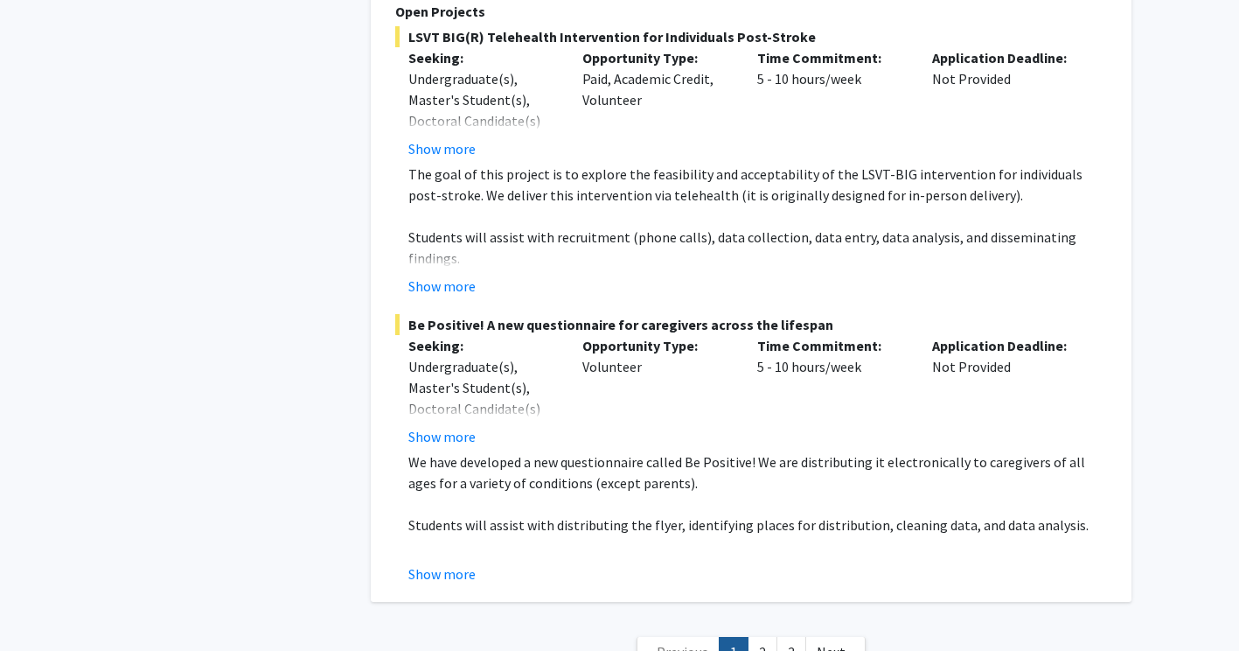
scroll to position [8774, 0]
click at [762, 636] on link "2" at bounding box center [763, 651] width 30 height 31
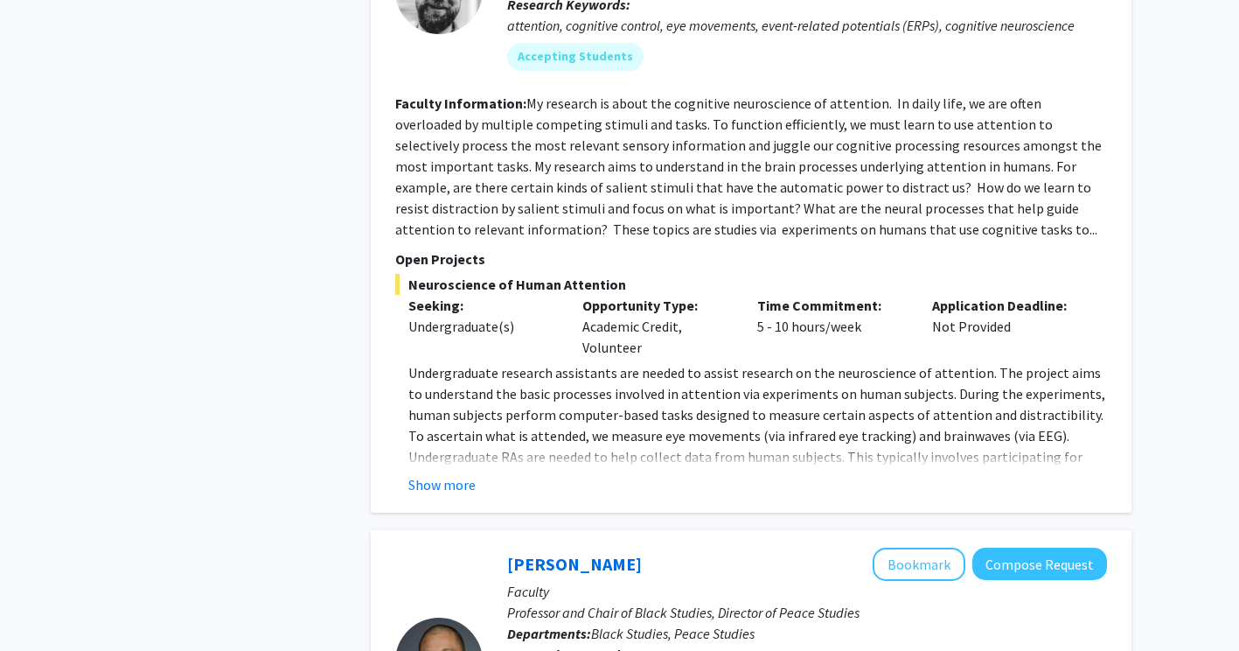
scroll to position [2781, 0]
click at [422, 473] on button "Show more" at bounding box center [441, 483] width 67 height 21
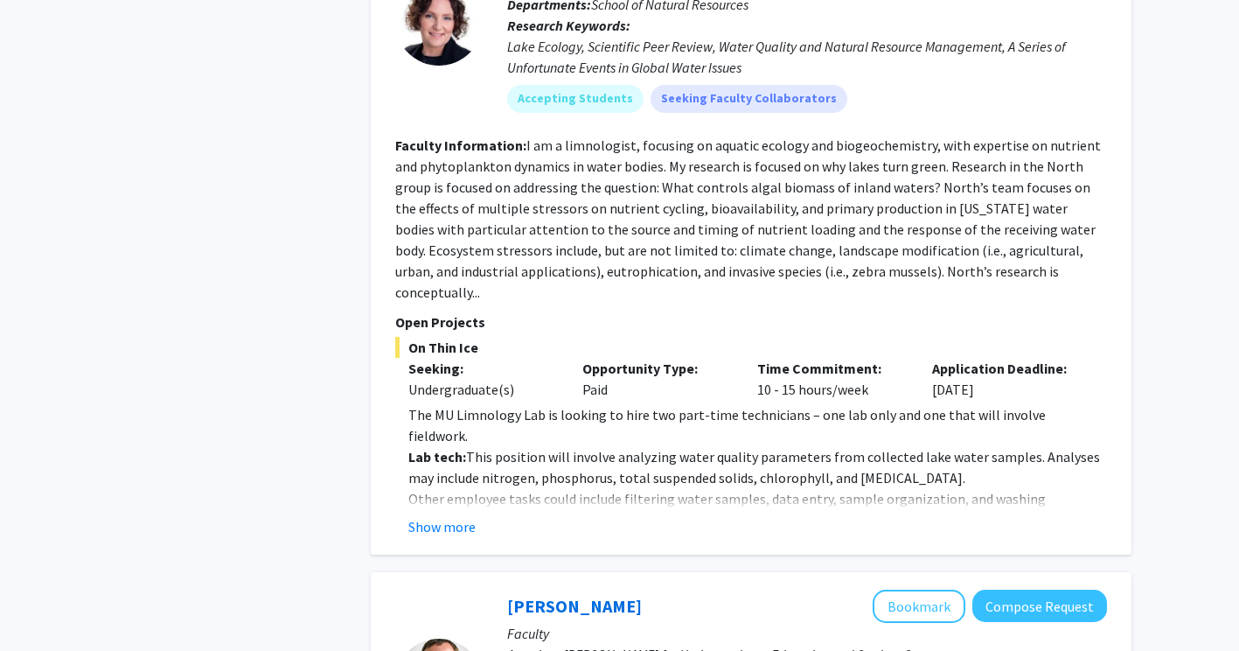
scroll to position [3973, 0]
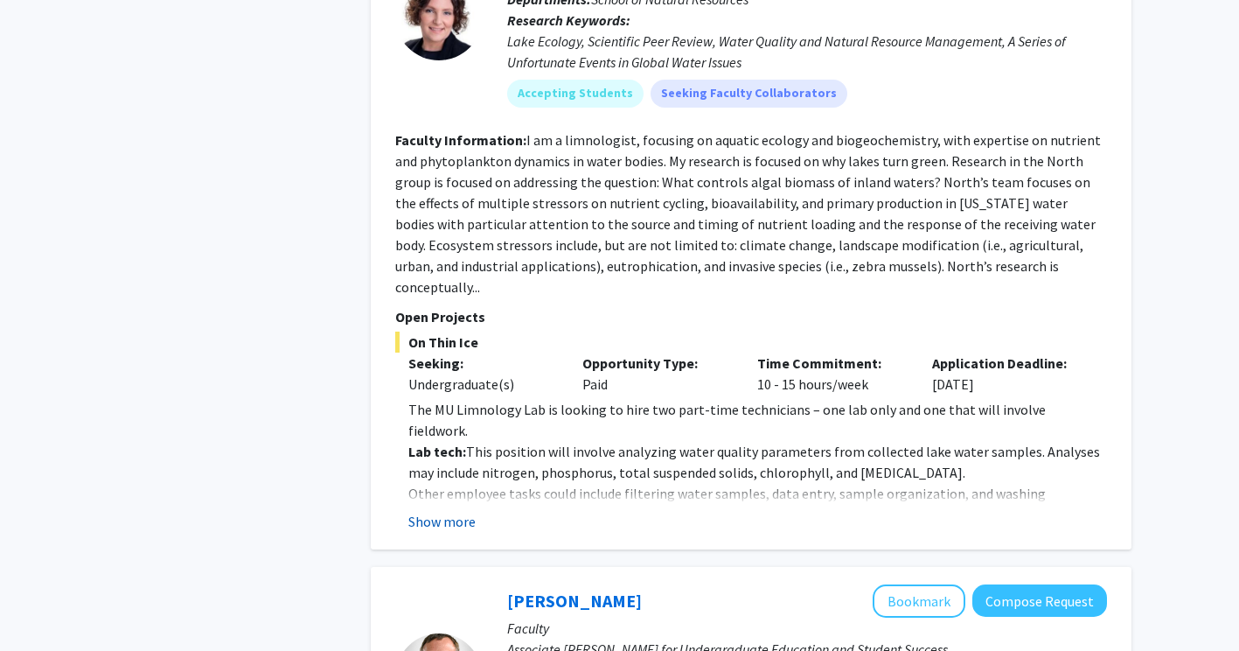
click at [428, 511] on button "Show more" at bounding box center [441, 521] width 67 height 21
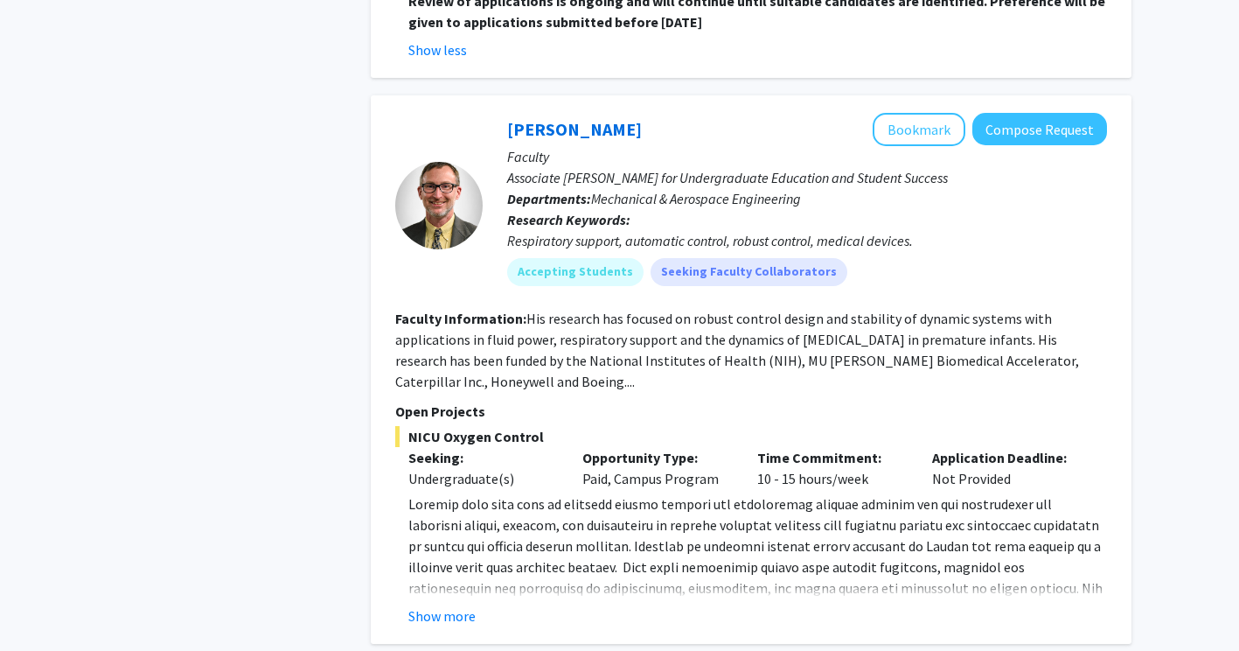
scroll to position [5119, 0]
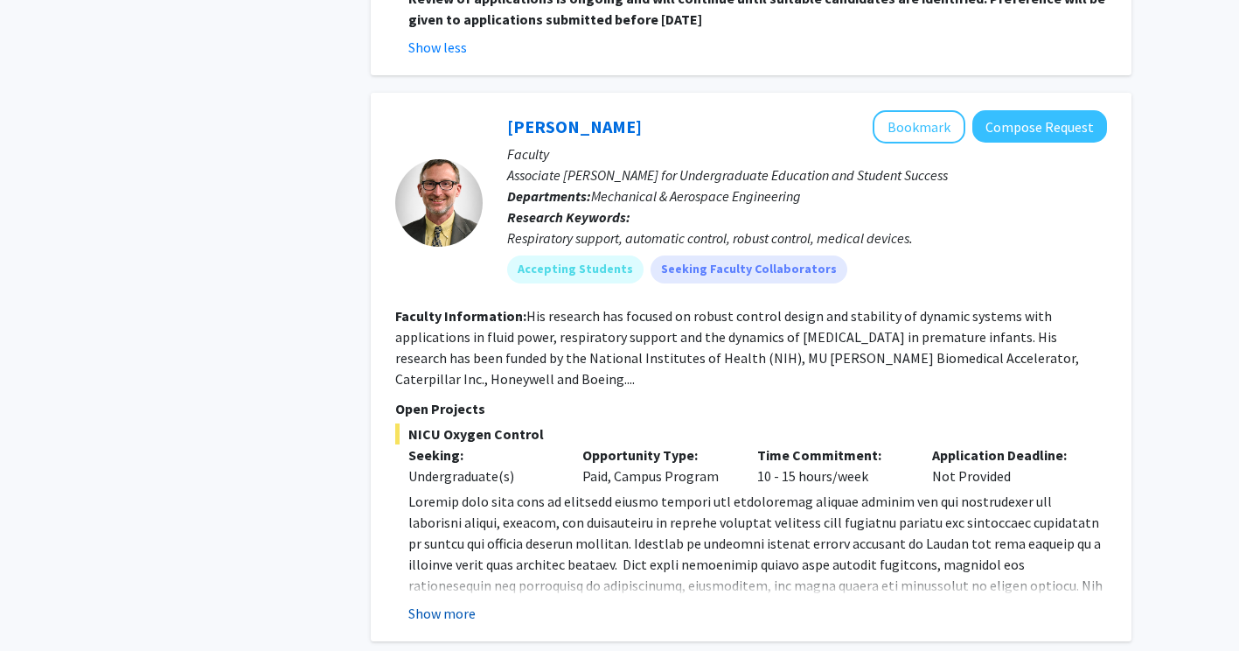
click at [428, 602] on button "Show more" at bounding box center [441, 612] width 67 height 21
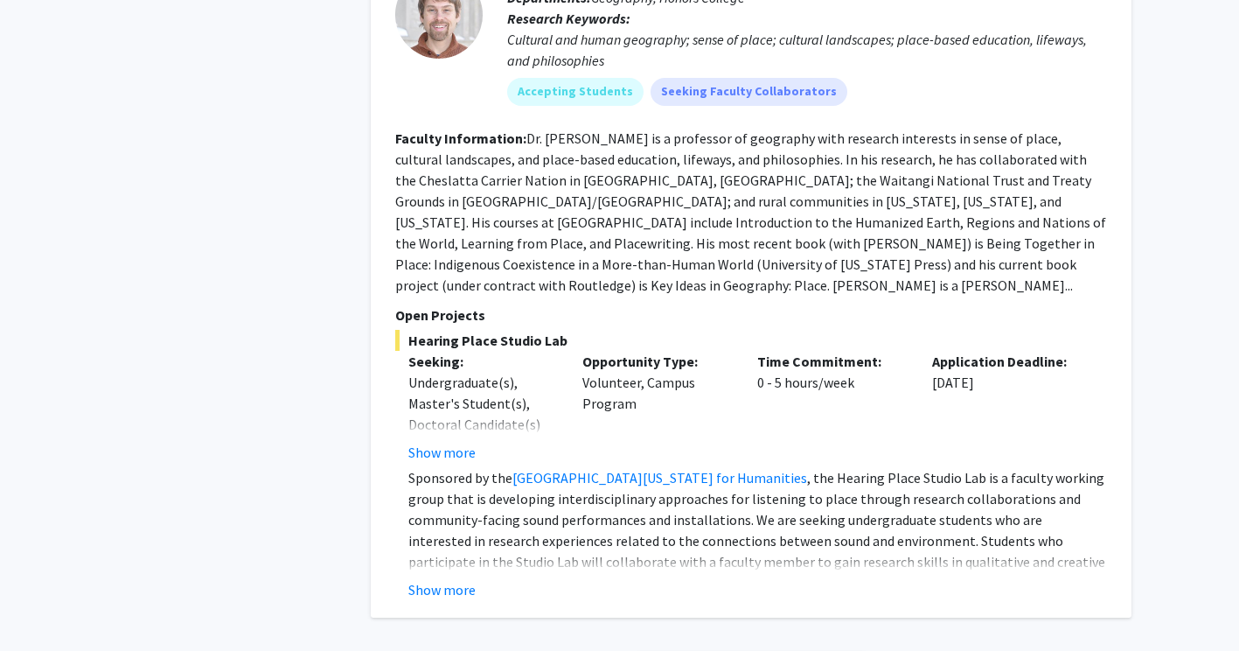
scroll to position [6651, 0]
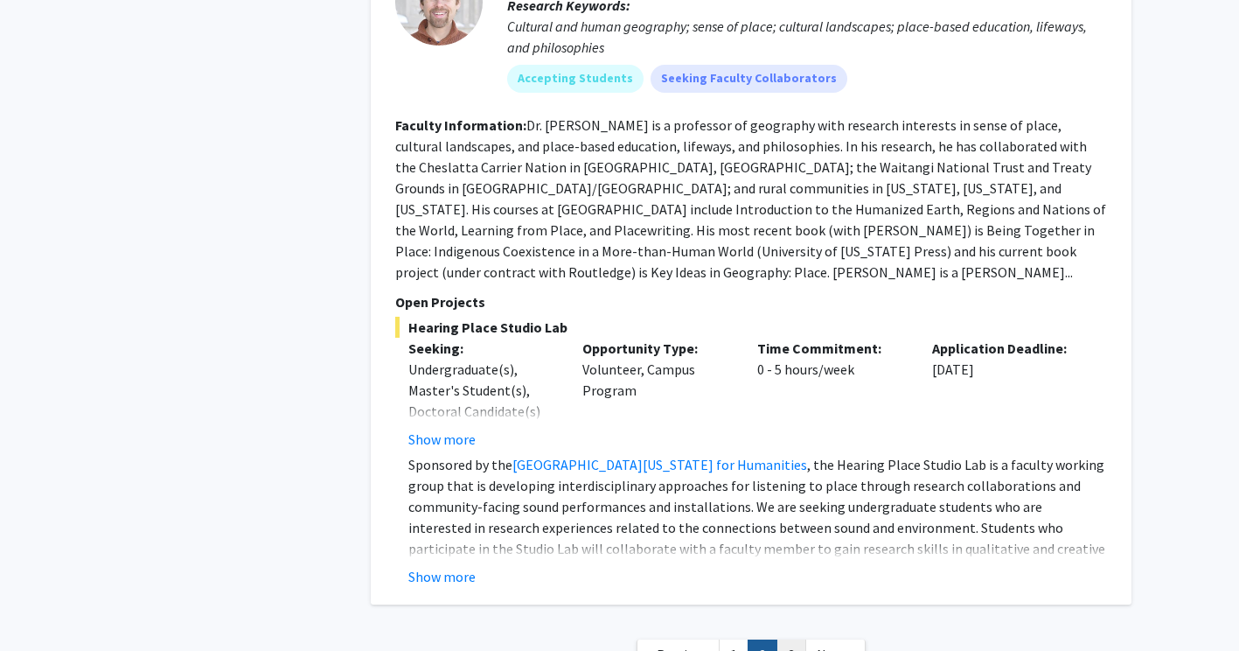
click at [796, 639] on link "3" at bounding box center [791, 654] width 30 height 31
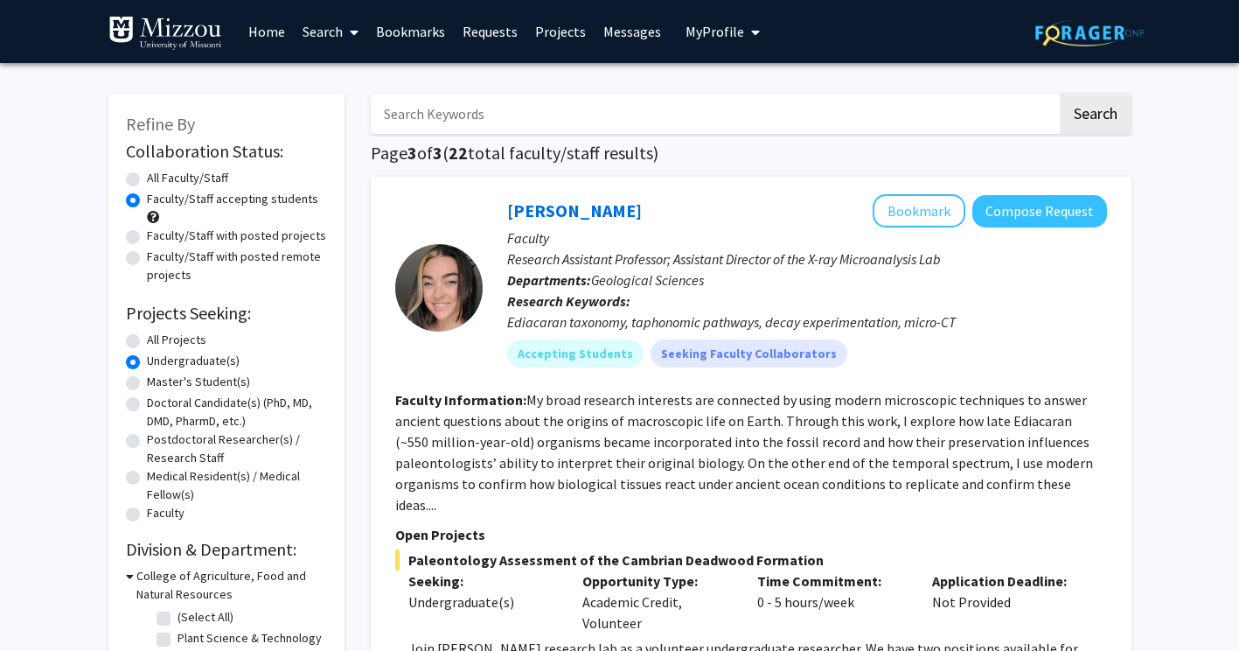
click at [190, 34] on img at bounding box center [165, 33] width 114 height 35
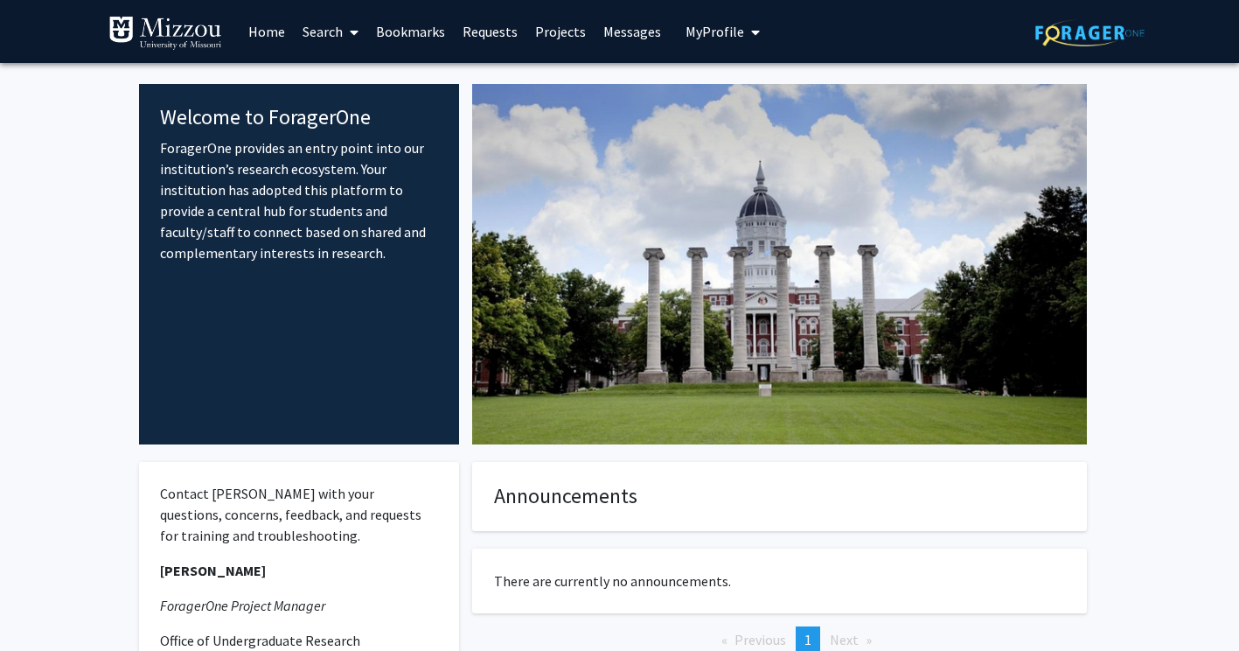
click at [338, 47] on link "Search" at bounding box center [330, 31] width 73 height 61
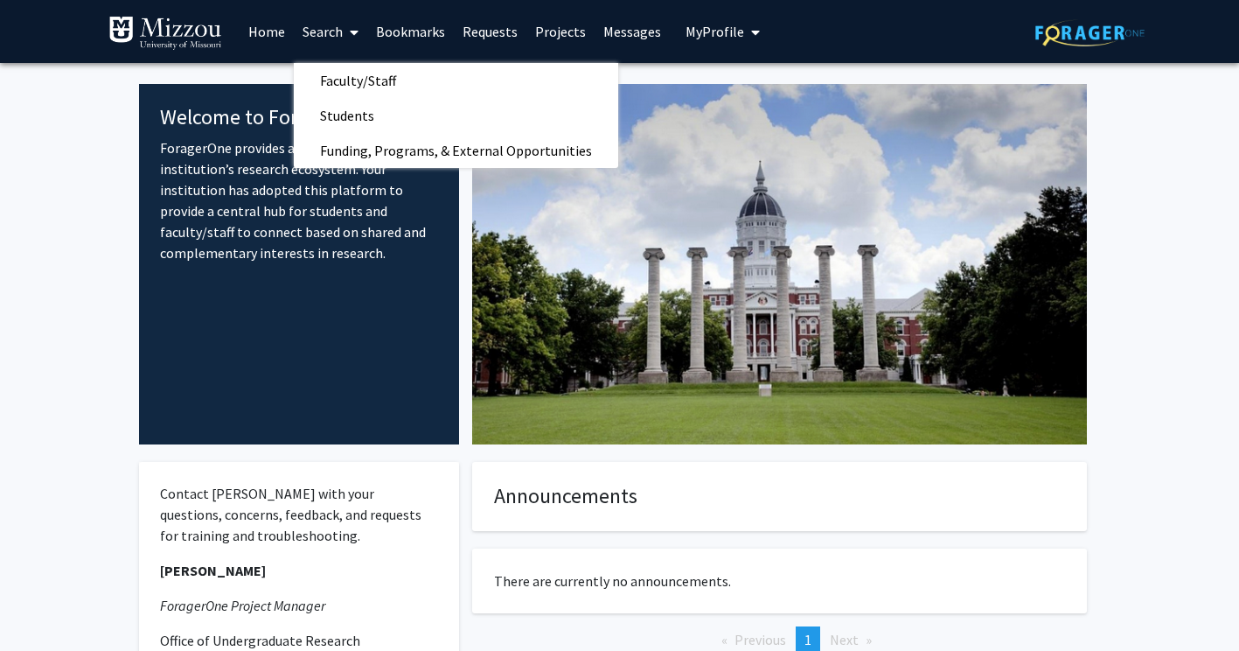
click at [341, 40] on link "Search" at bounding box center [330, 31] width 73 height 61
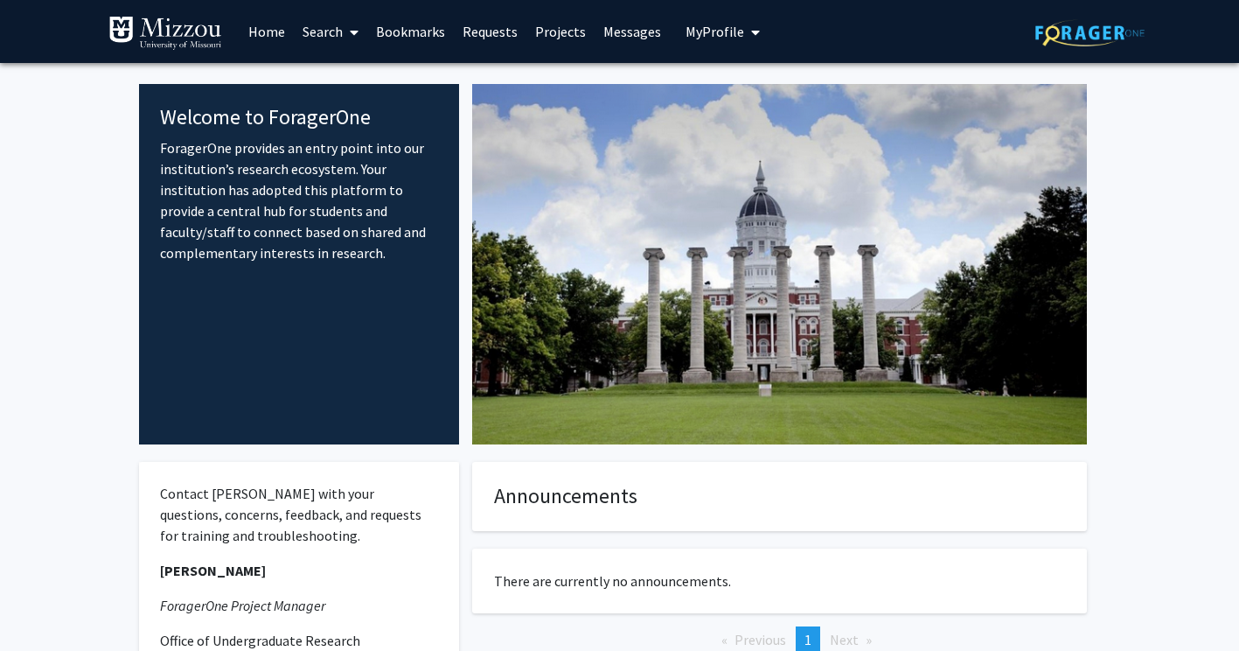
click at [341, 40] on link "Search" at bounding box center [330, 31] width 73 height 61
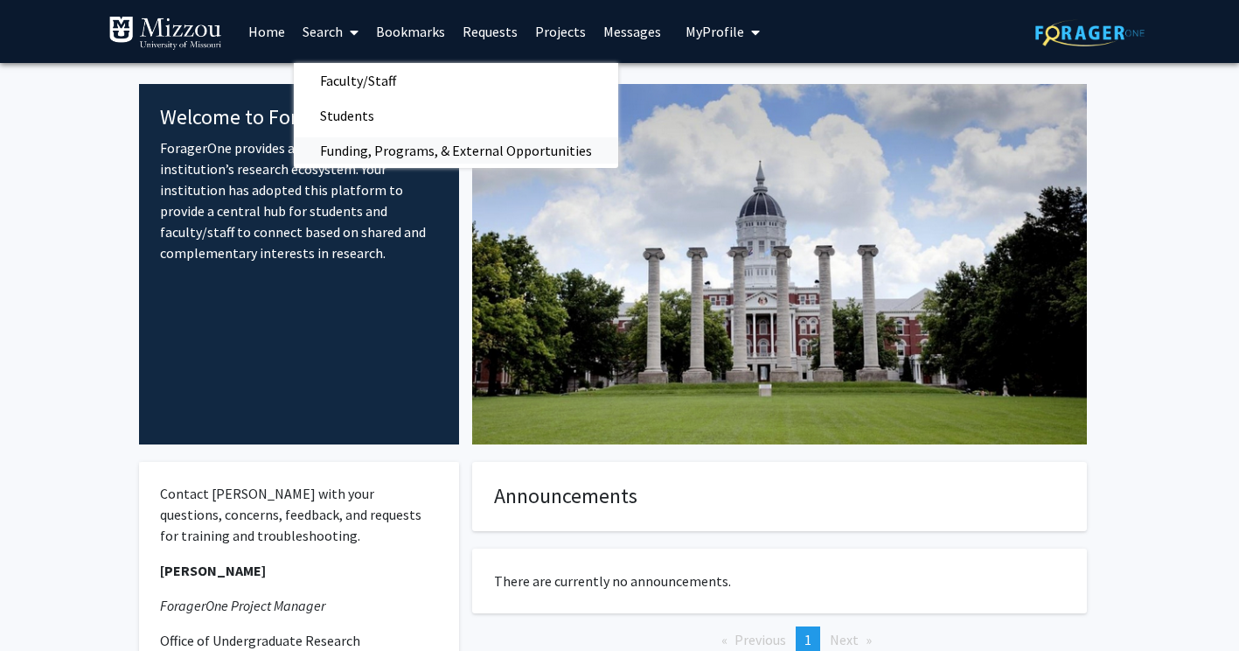
click at [407, 153] on span "Funding, Programs, & External Opportunities" at bounding box center [456, 150] width 324 height 35
